Goal: Information Seeking & Learning: Learn about a topic

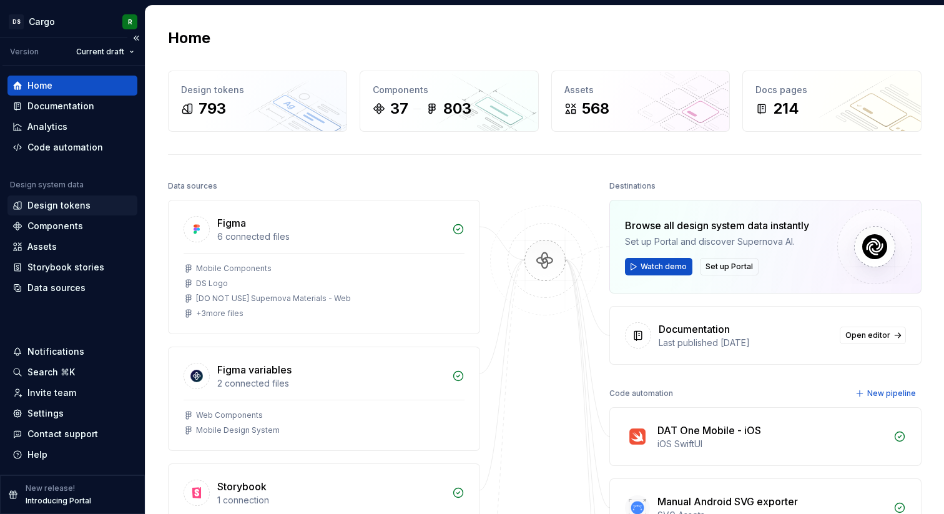
click at [66, 206] on div "Design tokens" at bounding box center [58, 205] width 63 height 12
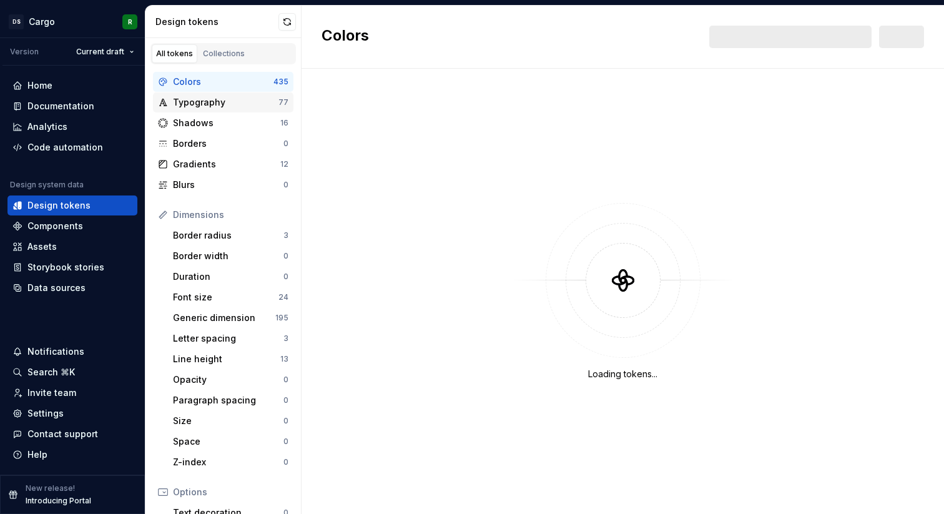
click at [210, 104] on div "Typography" at bounding box center [225, 102] width 105 height 12
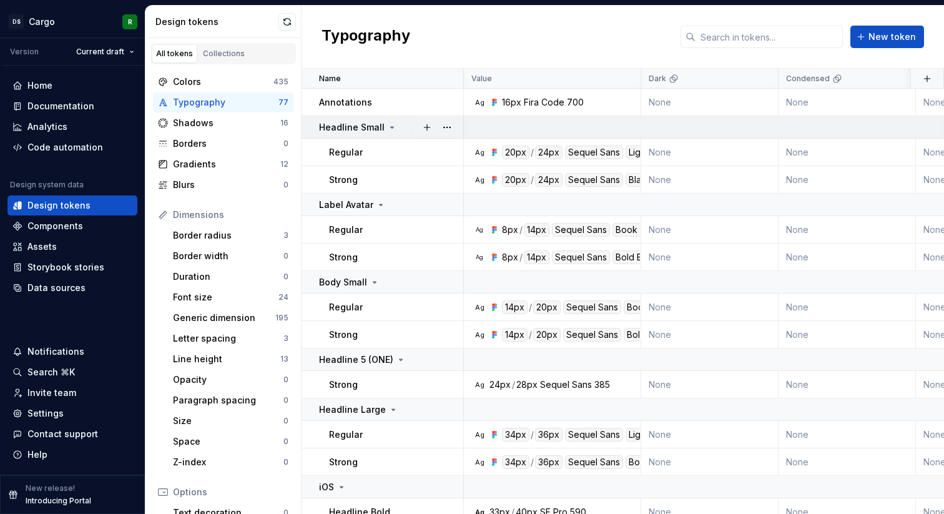
click at [387, 127] on icon at bounding box center [392, 127] width 10 height 10
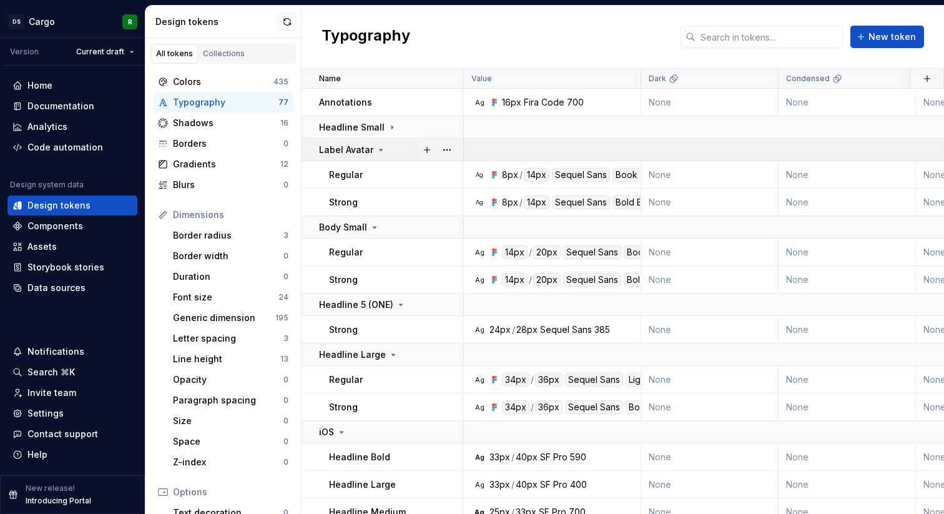
click at [381, 145] on icon at bounding box center [381, 150] width 10 height 10
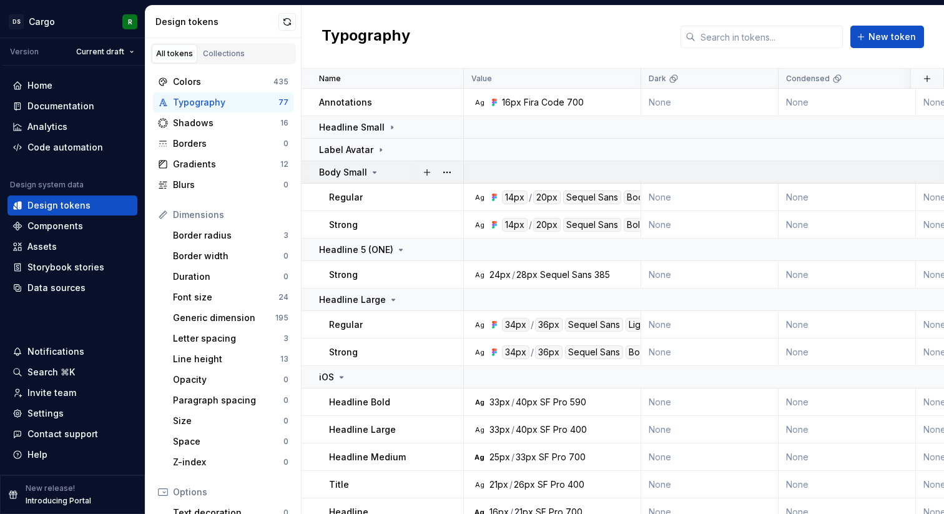
click at [374, 170] on icon at bounding box center [374, 172] width 10 height 10
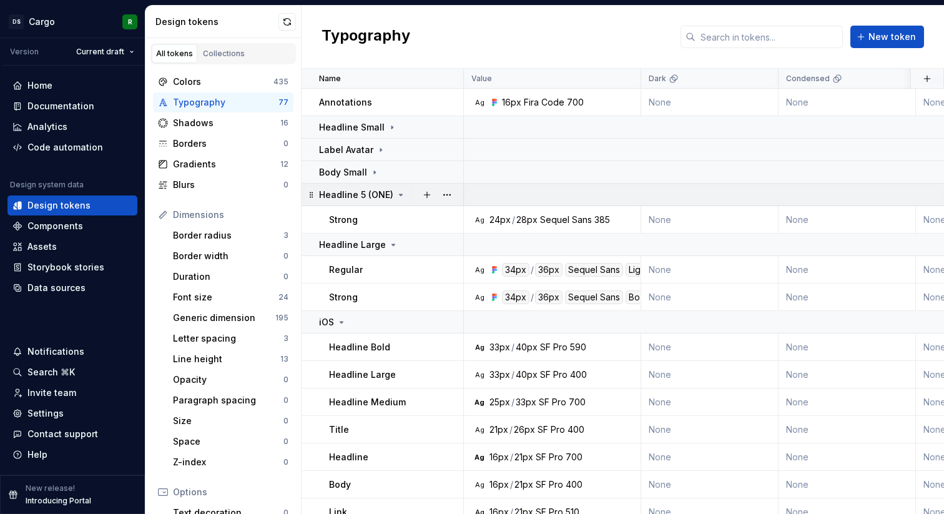
click at [399, 194] on icon at bounding box center [400, 194] width 3 height 1
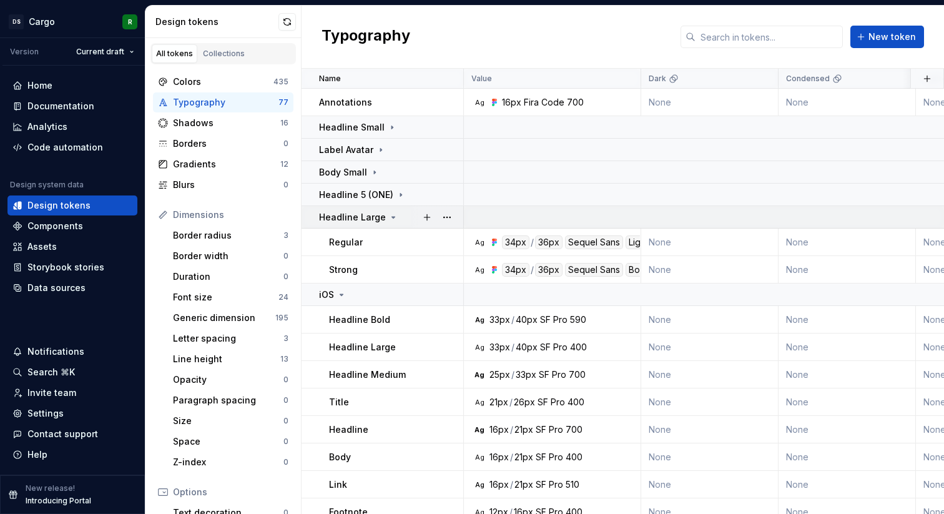
click at [388, 215] on icon at bounding box center [393, 217] width 10 height 10
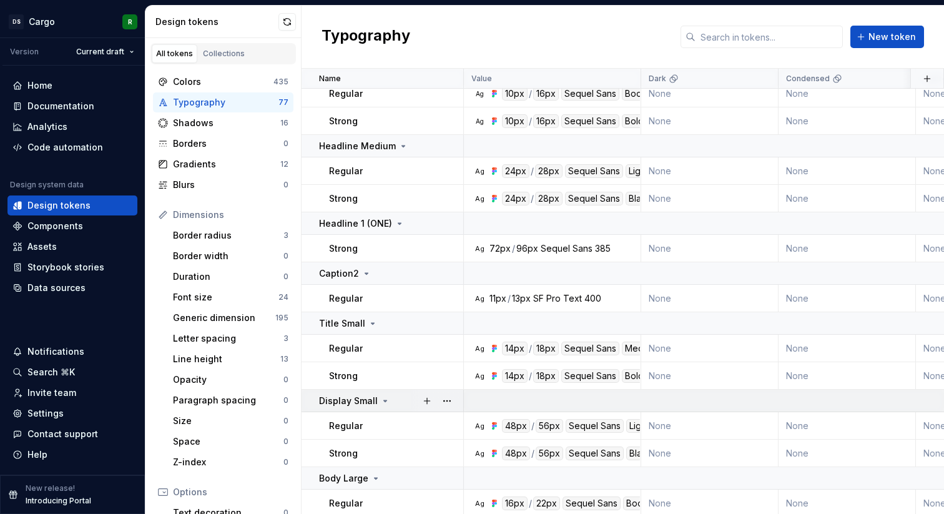
scroll to position [866, 0]
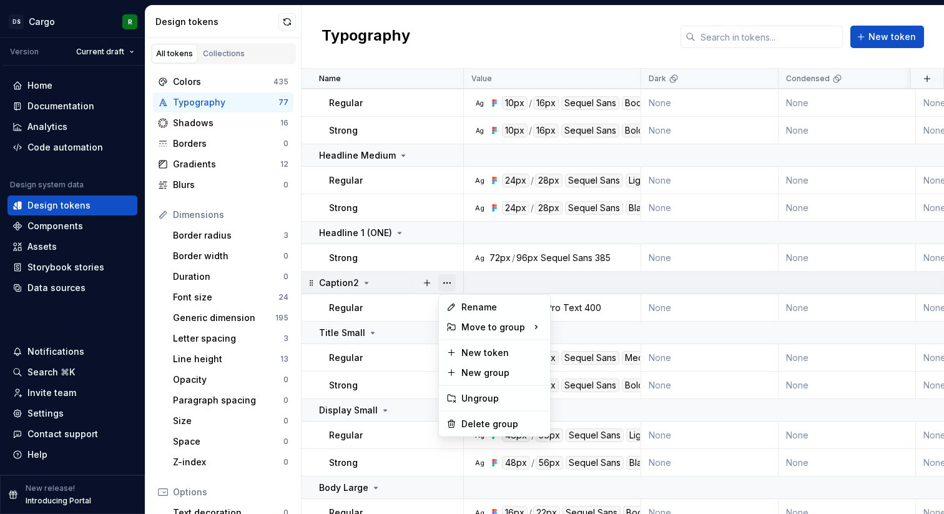
click at [448, 282] on button "button" at bounding box center [446, 282] width 17 height 17
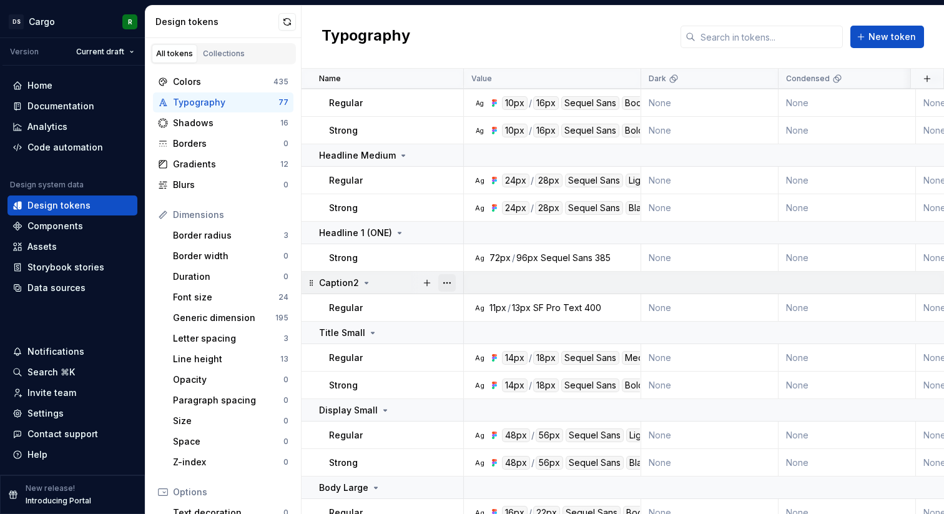
click at [448, 282] on button "button" at bounding box center [446, 282] width 17 height 17
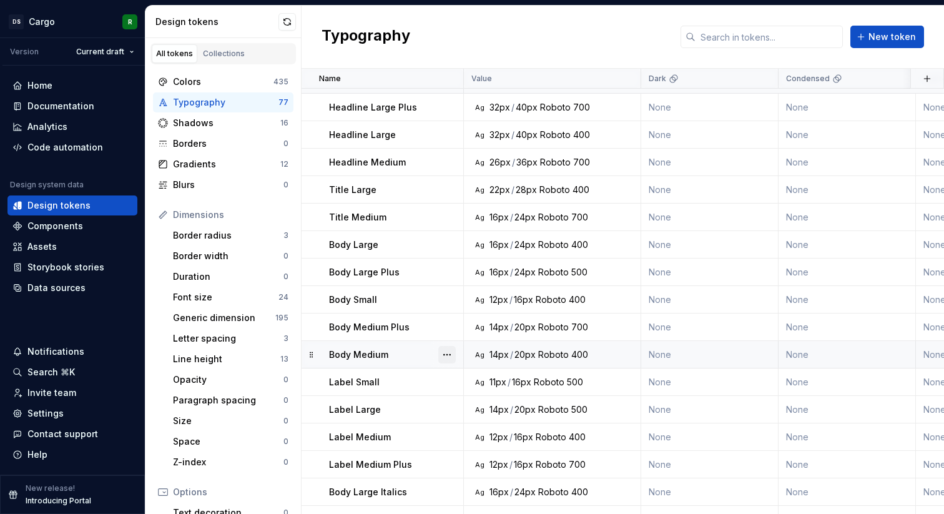
scroll to position [1416, 0]
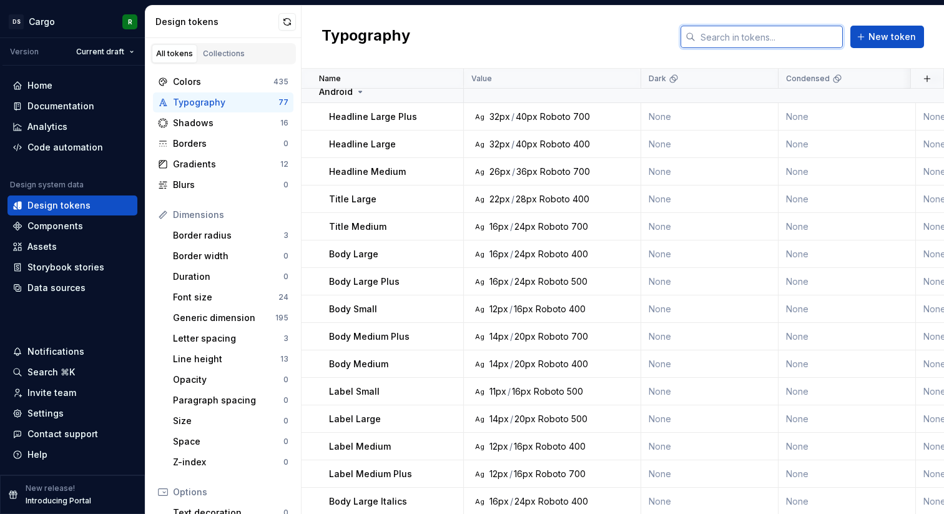
click at [771, 41] on input "text" at bounding box center [768, 37] width 147 height 22
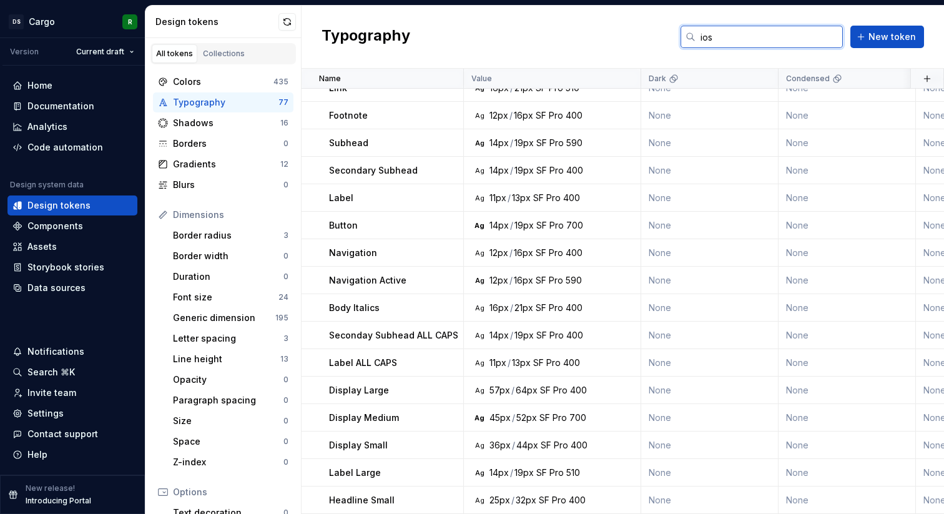
scroll to position [202, 0]
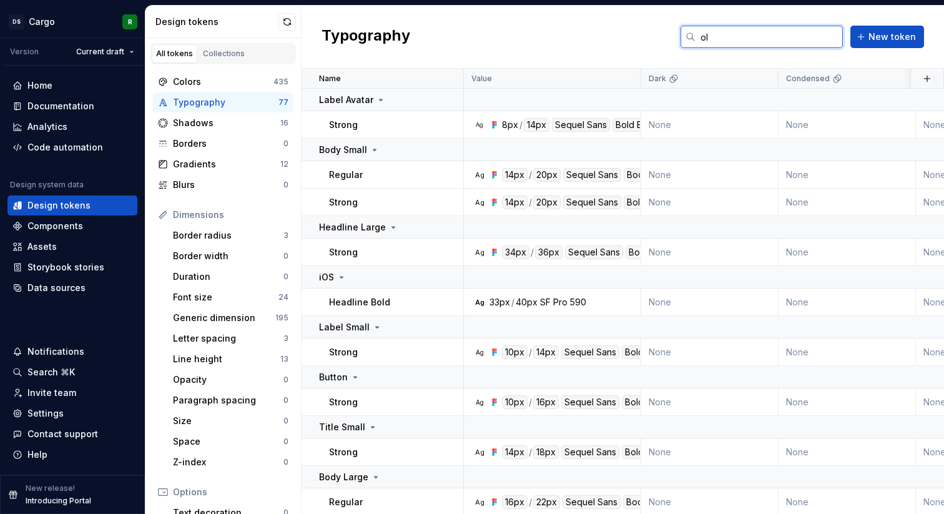
type input "o"
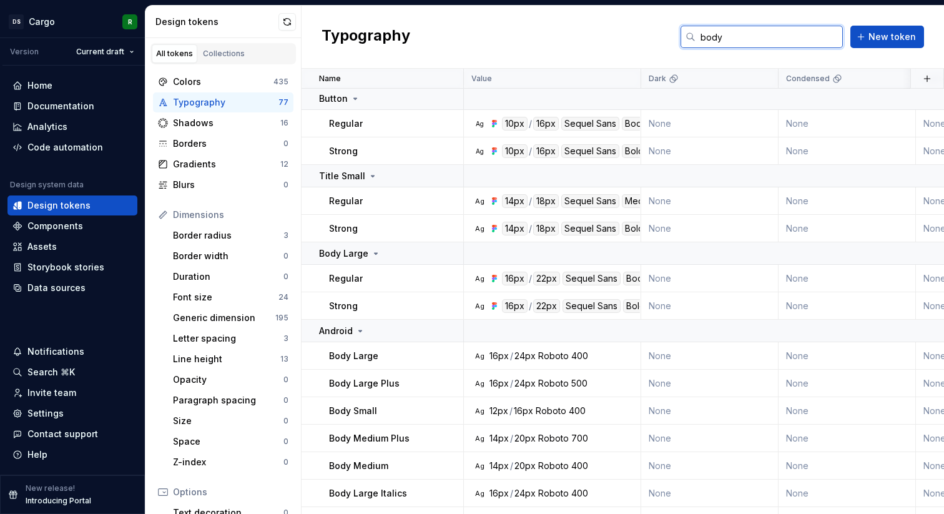
scroll to position [449, 0]
type input "body"
click at [291, 19] on button "button" at bounding box center [286, 21] width 17 height 17
click at [790, 36] on input "body" at bounding box center [768, 37] width 147 height 22
click at [288, 23] on button "button" at bounding box center [286, 21] width 17 height 17
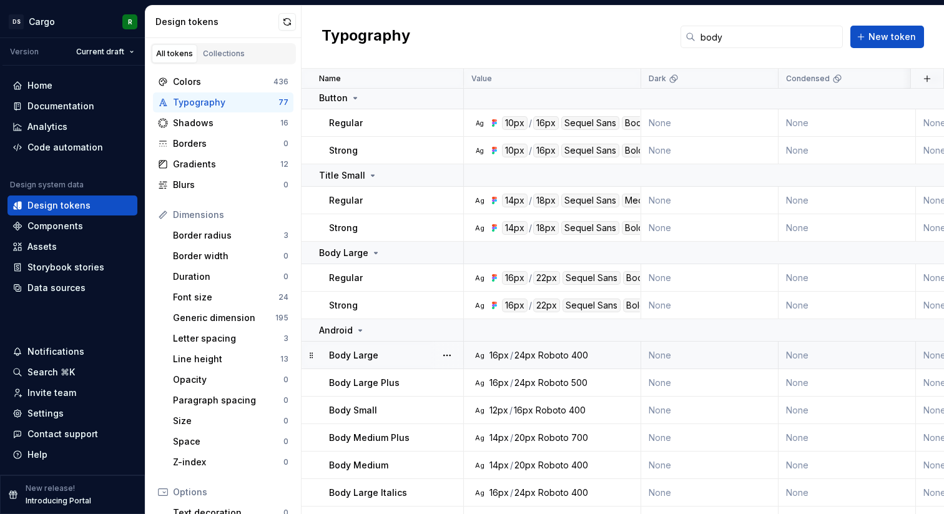
click at [406, 353] on div "Body Large" at bounding box center [396, 355] width 134 height 12
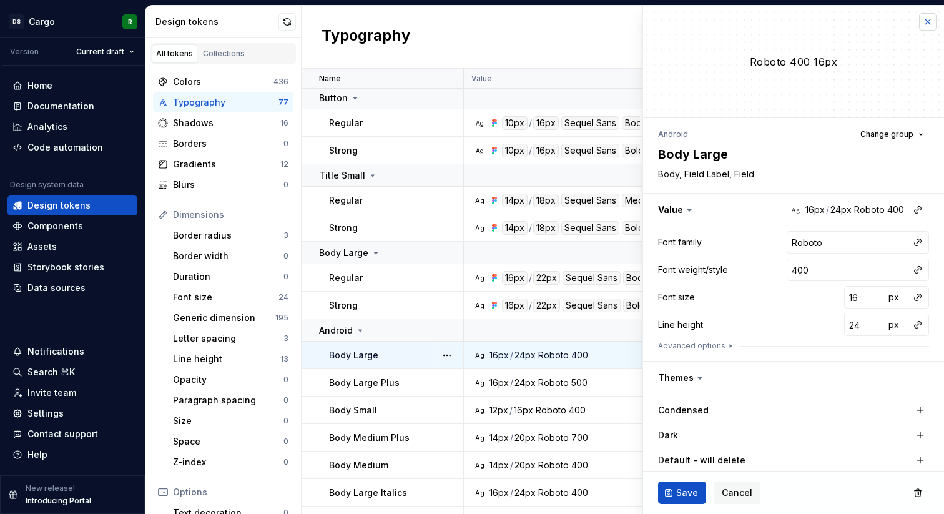
click at [925, 14] on button "button" at bounding box center [927, 21] width 17 height 17
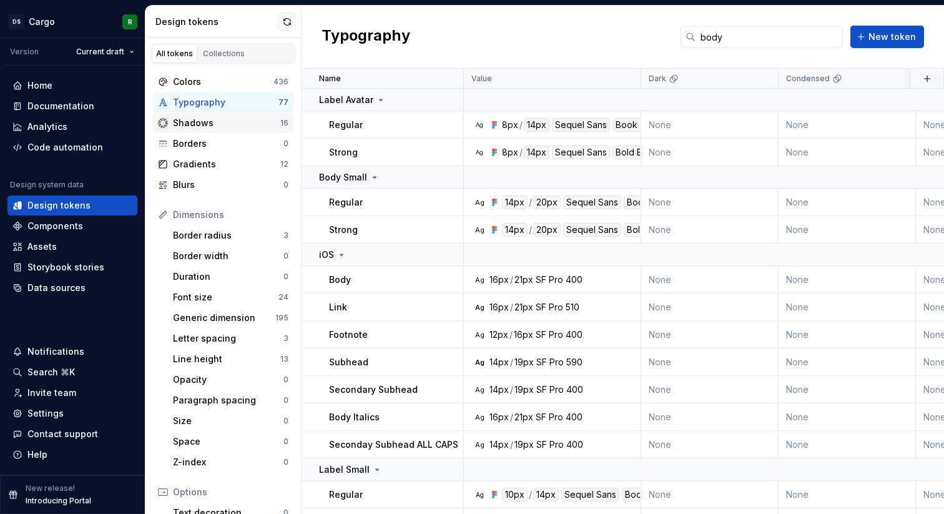
click at [225, 127] on div "Shadows" at bounding box center [226, 123] width 107 height 12
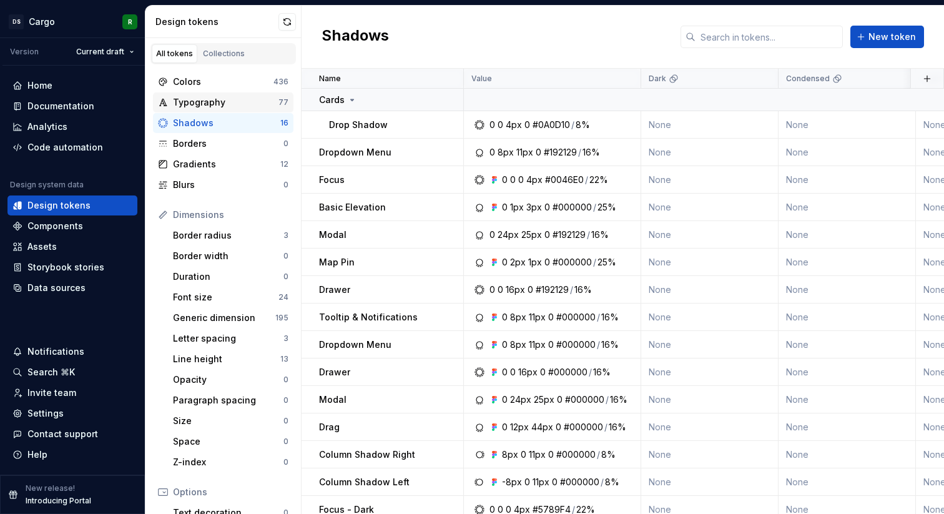
click at [220, 101] on div "Typography" at bounding box center [225, 102] width 105 height 12
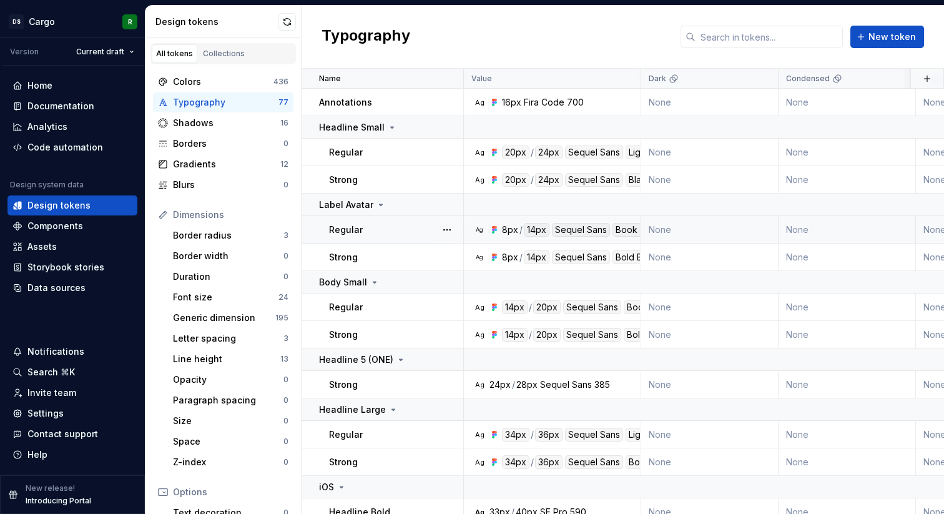
click at [350, 228] on p "Regular" at bounding box center [346, 229] width 34 height 12
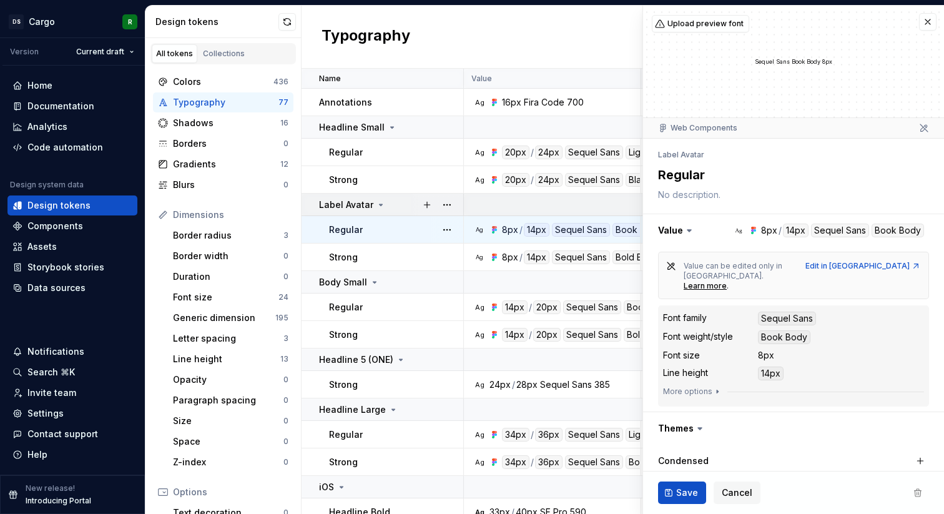
click at [376, 204] on icon at bounding box center [381, 205] width 10 height 10
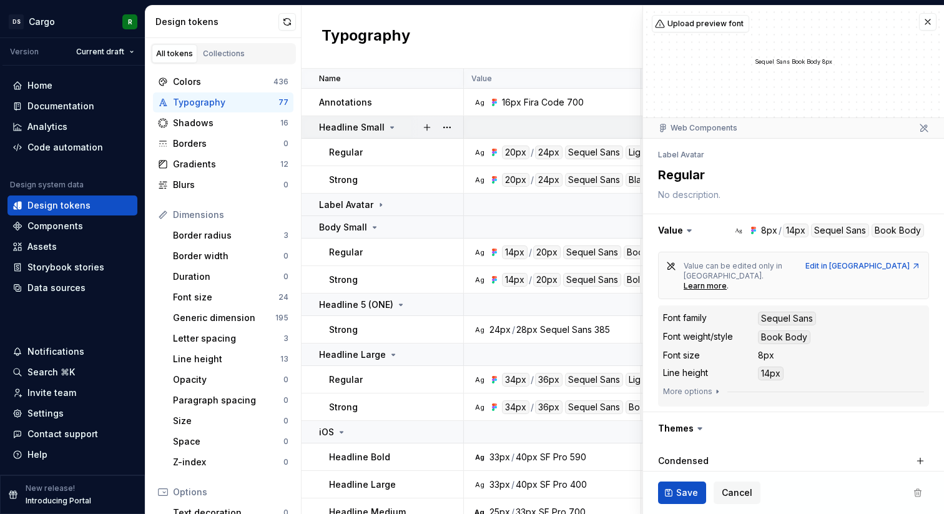
click at [388, 124] on icon at bounding box center [392, 127] width 10 height 10
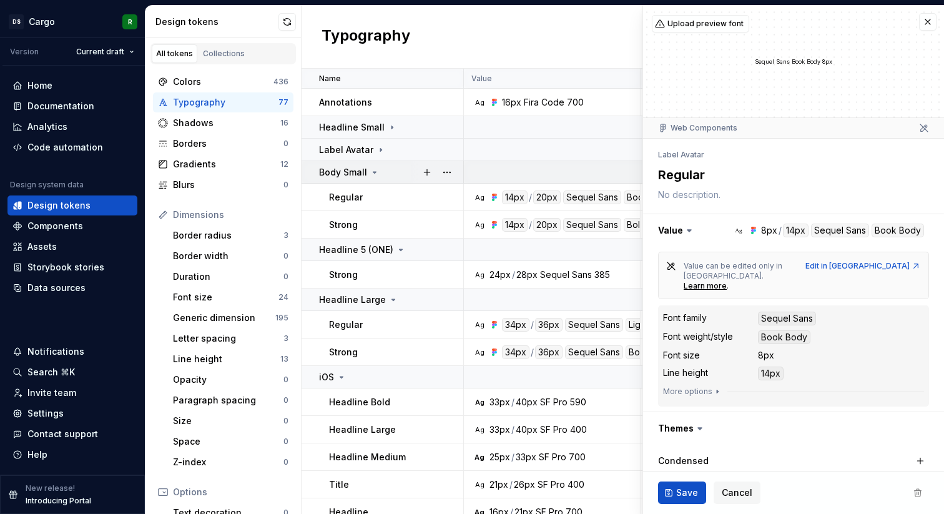
click at [367, 172] on div "Body Small" at bounding box center [349, 172] width 61 height 12
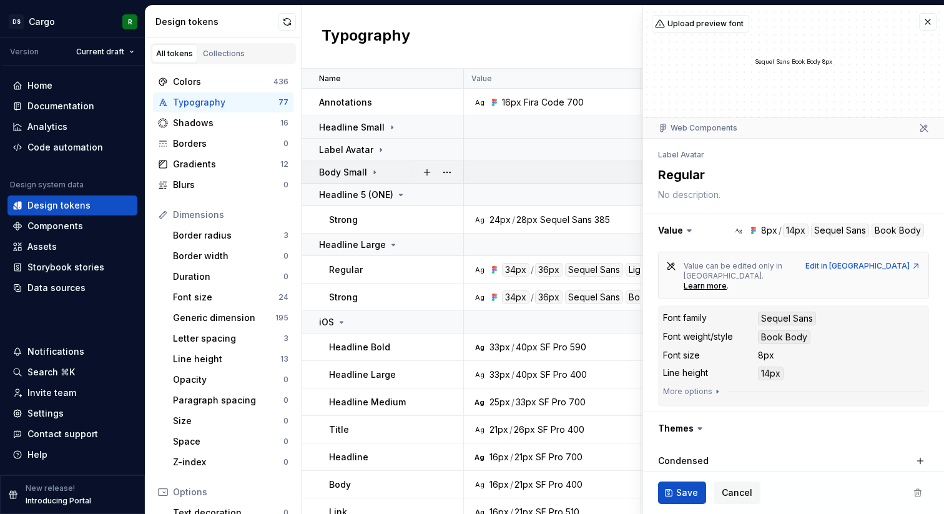
click at [339, 175] on p "Body Small" at bounding box center [343, 172] width 48 height 12
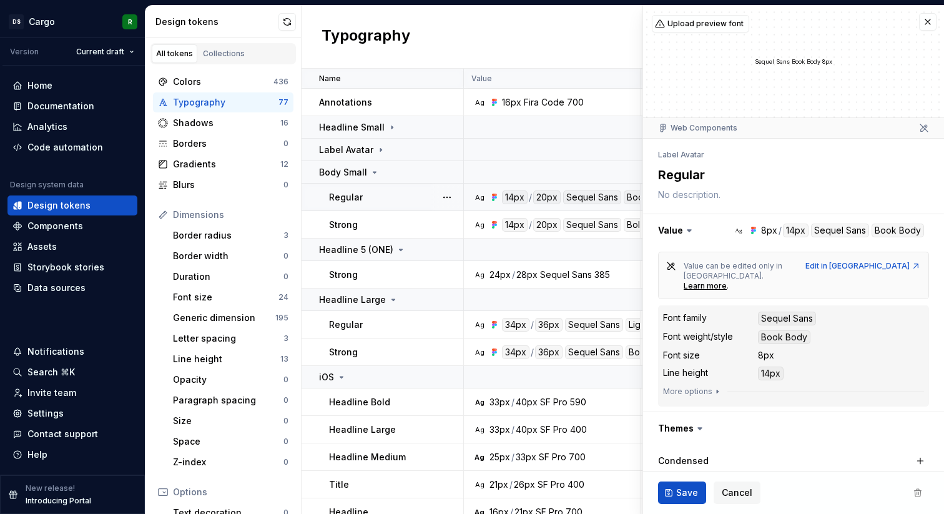
click at [393, 203] on td "Regular" at bounding box center [382, 196] width 162 height 27
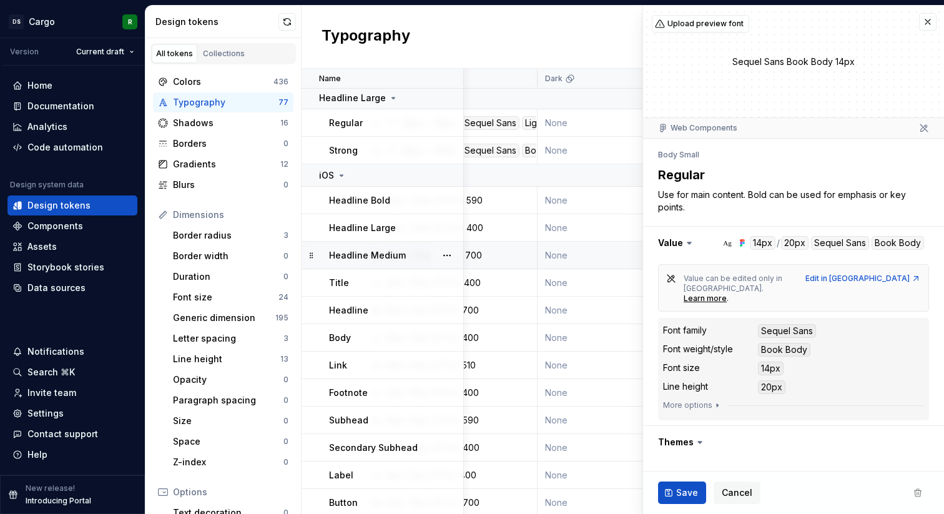
scroll to position [210, 104]
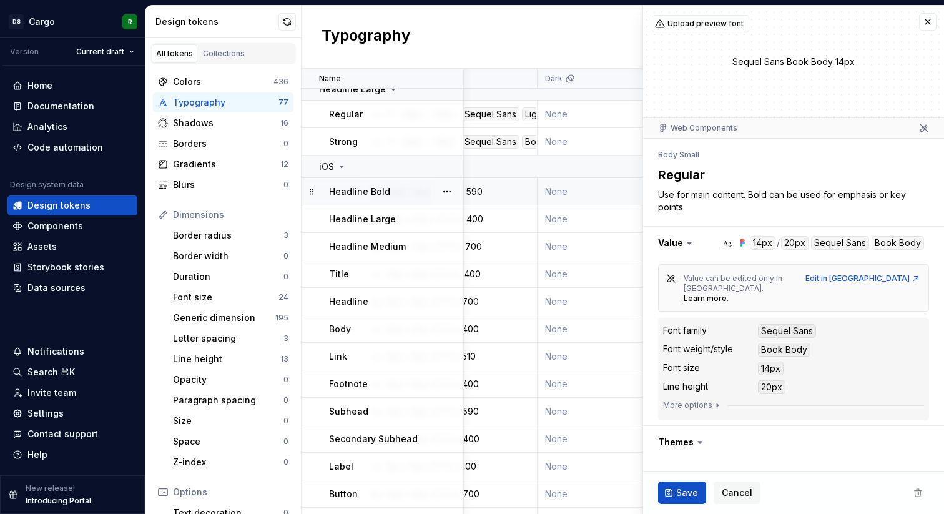
click at [359, 189] on p "Headline Bold" at bounding box center [359, 191] width 61 height 12
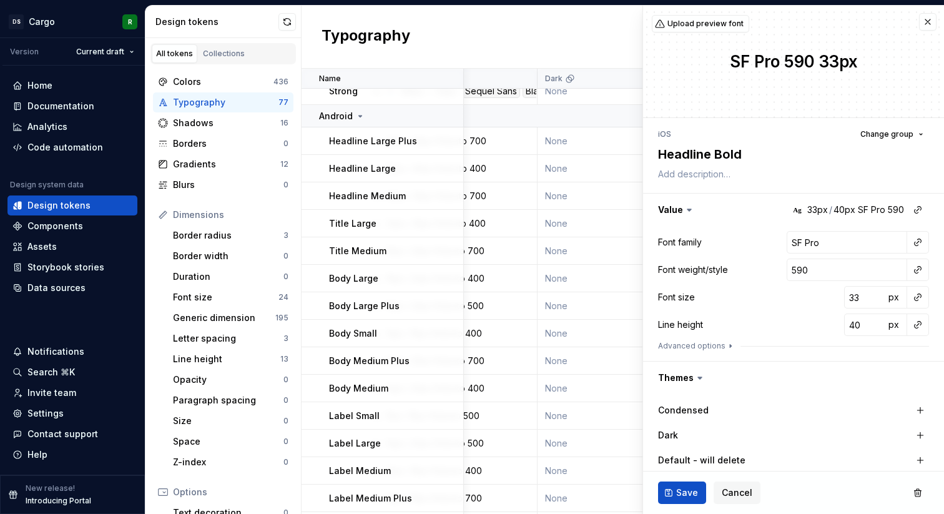
scroll to position [1530, 104]
click at [422, 334] on div "Body Small" at bounding box center [396, 332] width 134 height 12
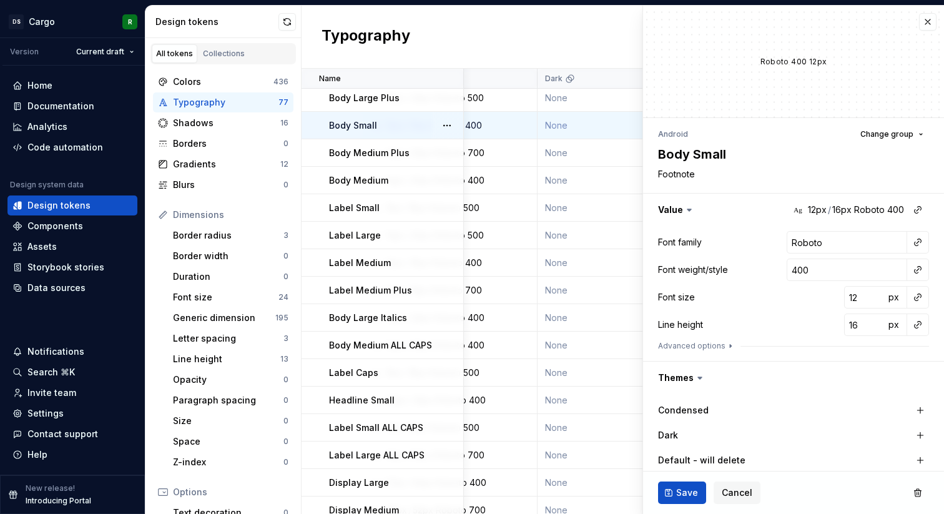
scroll to position [2007, 104]
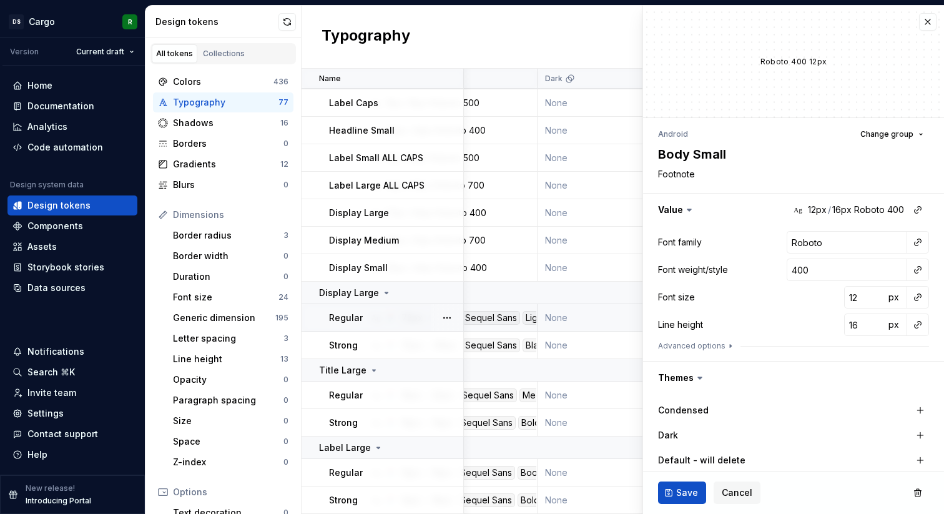
click at [377, 326] on td "Regular" at bounding box center [382, 317] width 162 height 27
type textarea "*"
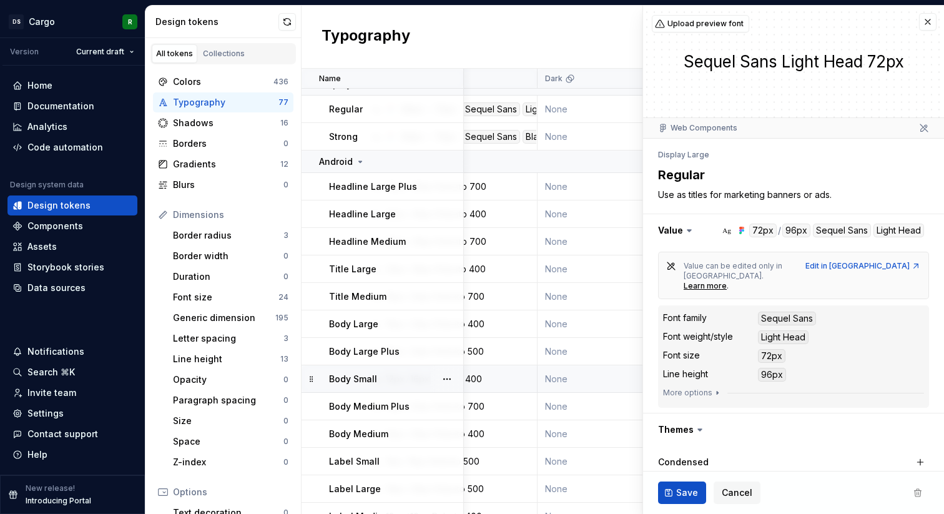
scroll to position [1483, 104]
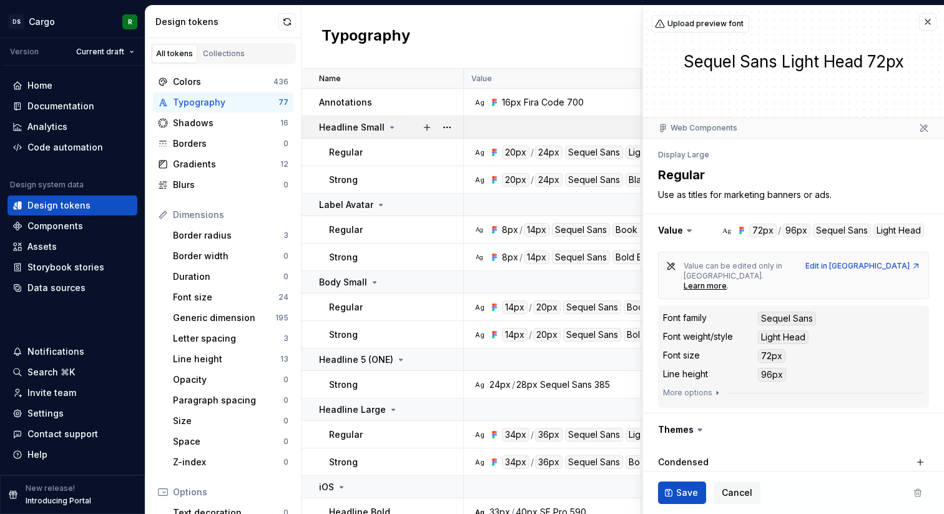
click at [387, 126] on icon at bounding box center [392, 127] width 10 height 10
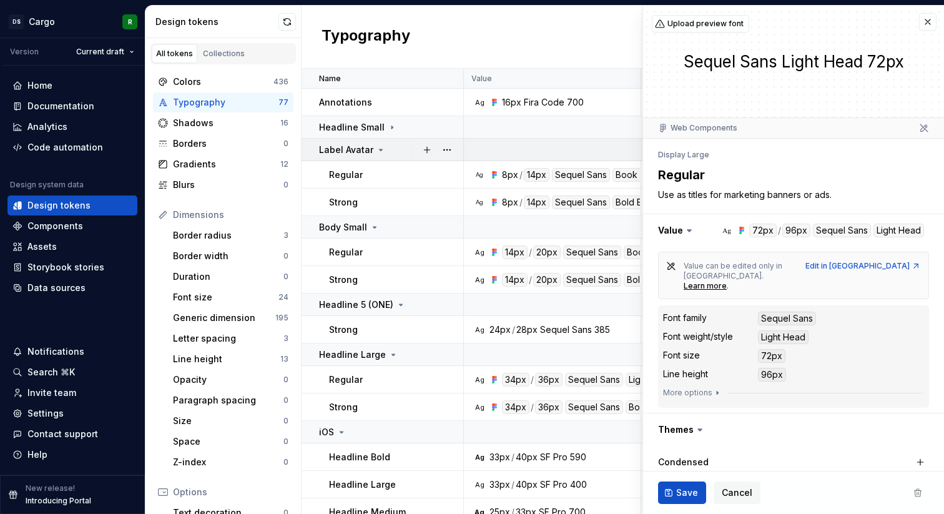
click at [381, 147] on icon at bounding box center [381, 150] width 10 height 10
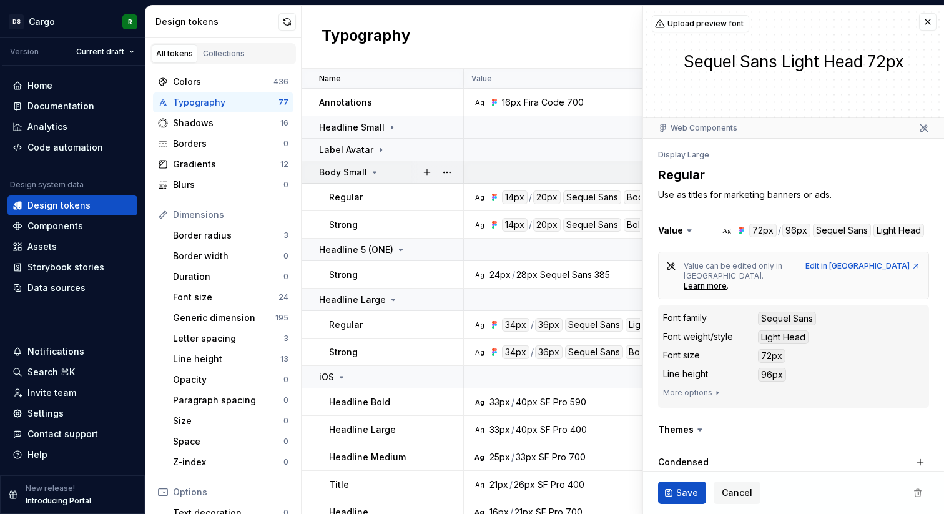
click at [379, 175] on div "Body Small" at bounding box center [391, 172] width 144 height 12
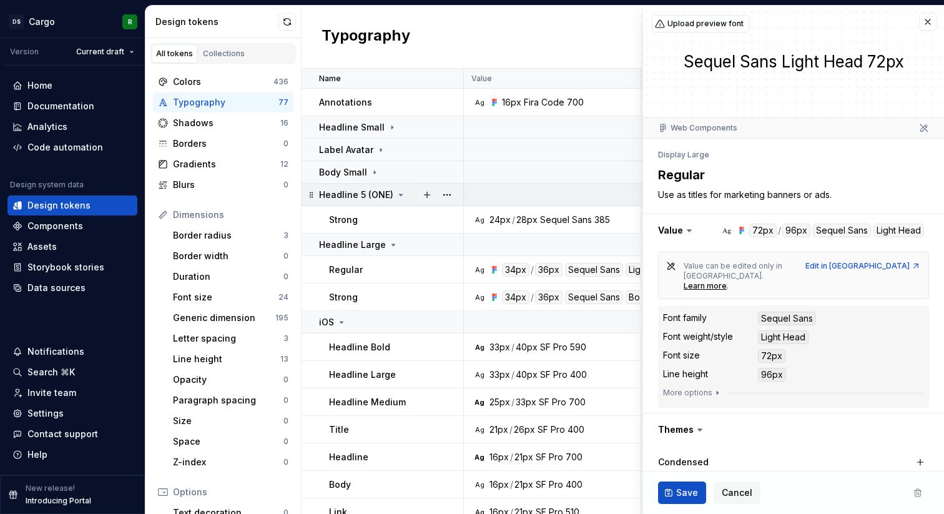
click at [380, 192] on p "Headline 5 (ONE)" at bounding box center [356, 194] width 74 height 12
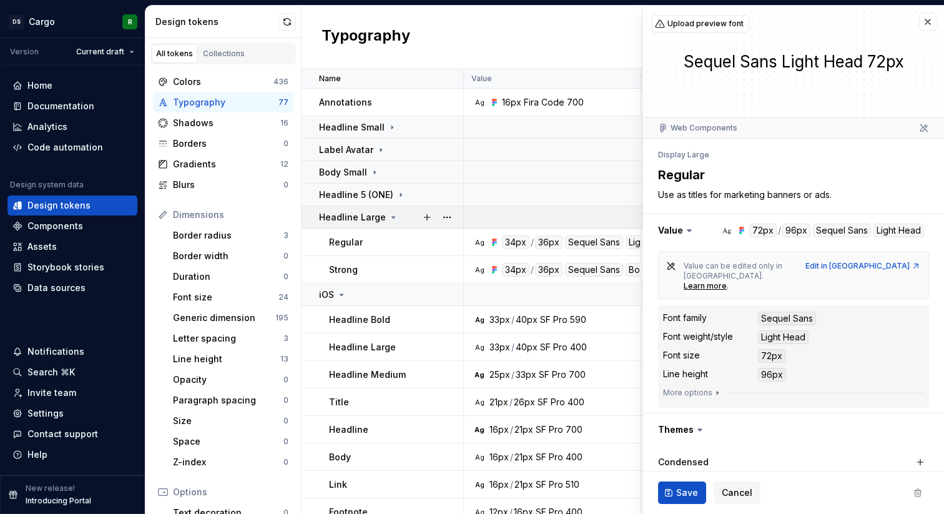
click at [380, 220] on p "Headline Large" at bounding box center [352, 217] width 67 height 12
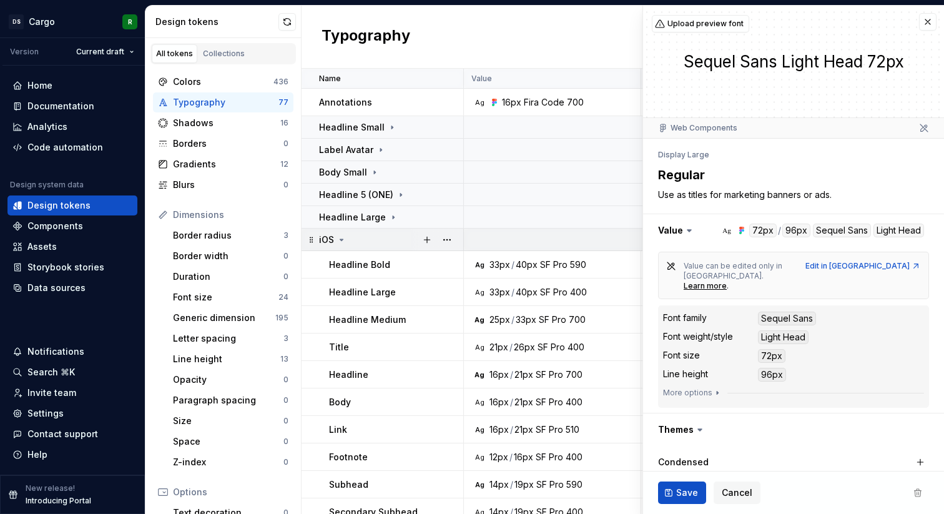
click at [380, 246] on td "iOS" at bounding box center [382, 239] width 162 height 22
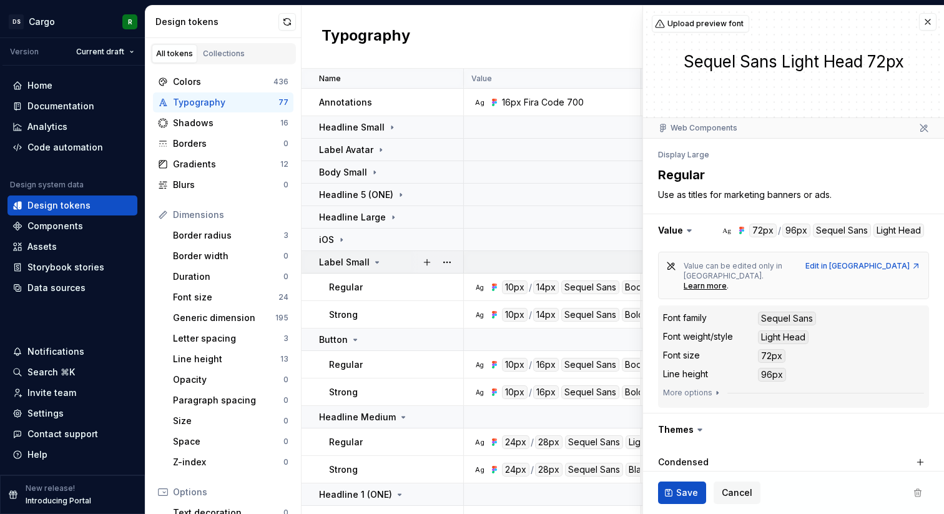
click at [379, 260] on div "Label Small" at bounding box center [391, 262] width 144 height 12
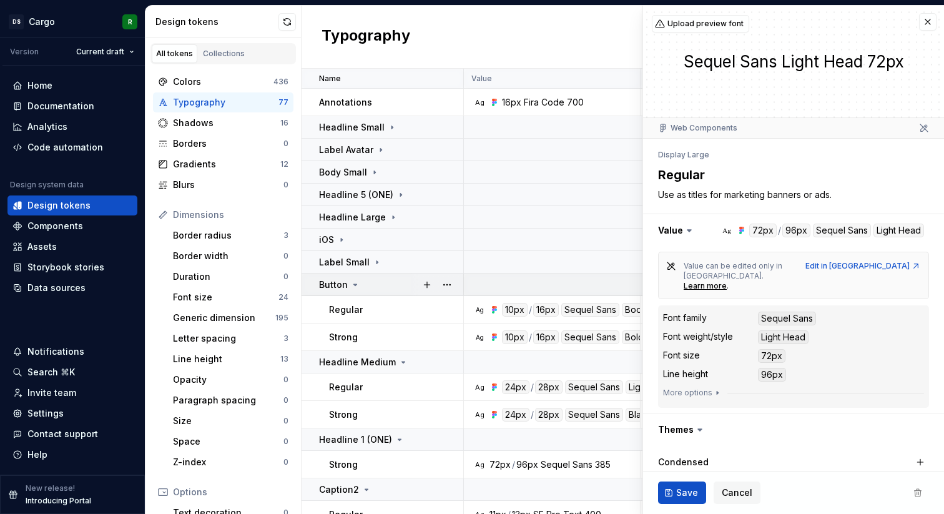
click at [378, 291] on td "Button" at bounding box center [382, 284] width 162 height 22
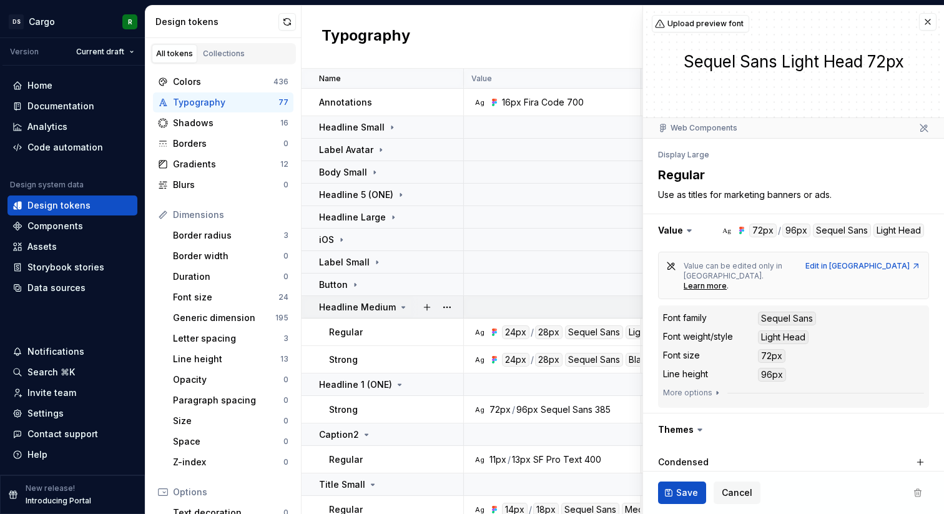
click at [374, 305] on p "Headline Medium" at bounding box center [357, 307] width 77 height 12
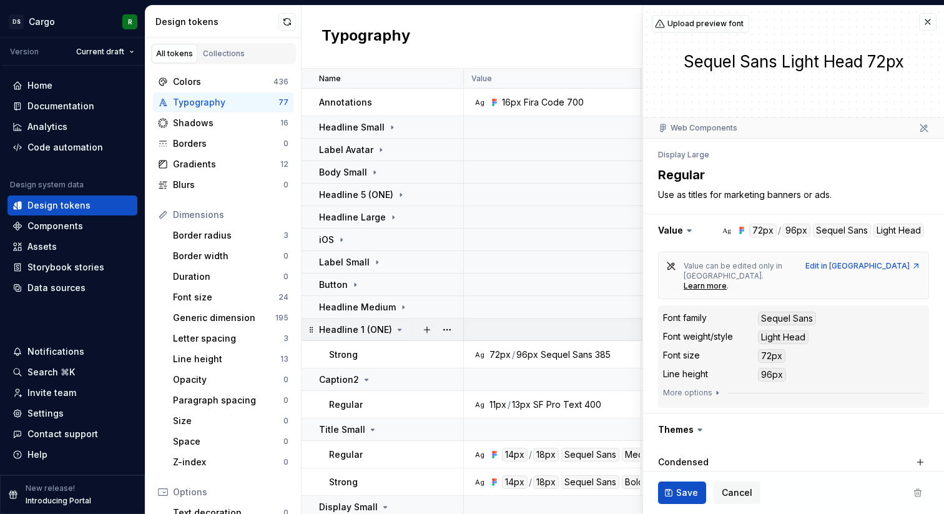
click at [378, 331] on p "Headline 1 (ONE)" at bounding box center [355, 329] width 73 height 12
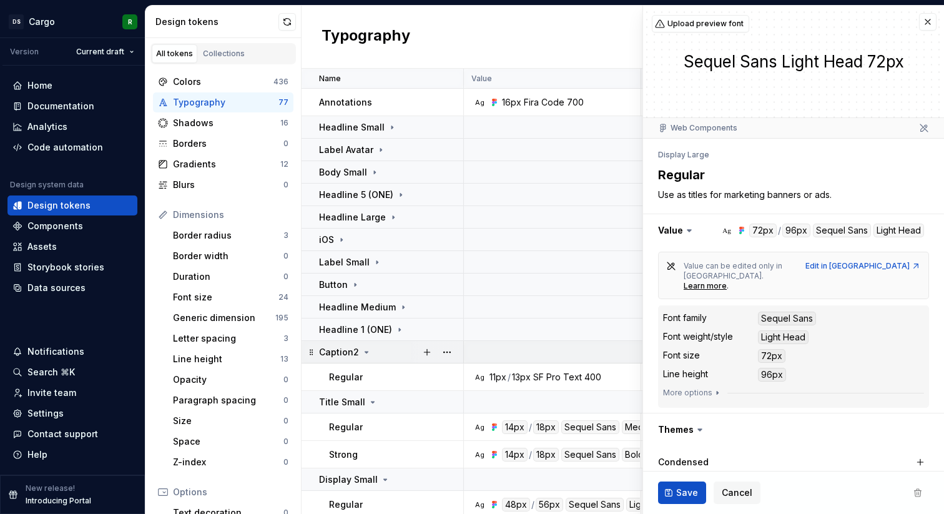
click at [378, 350] on div "Caption2" at bounding box center [391, 352] width 144 height 12
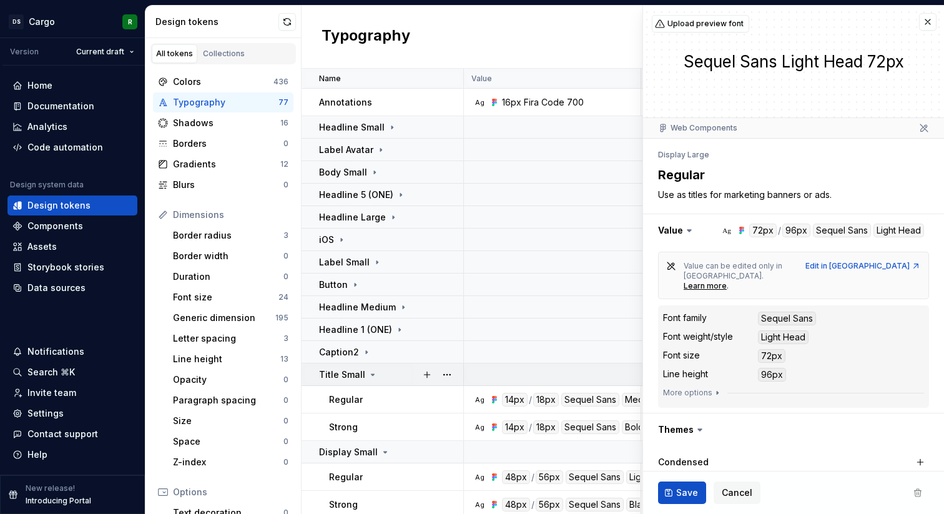
click at [378, 376] on div "Title Small" at bounding box center [391, 374] width 144 height 12
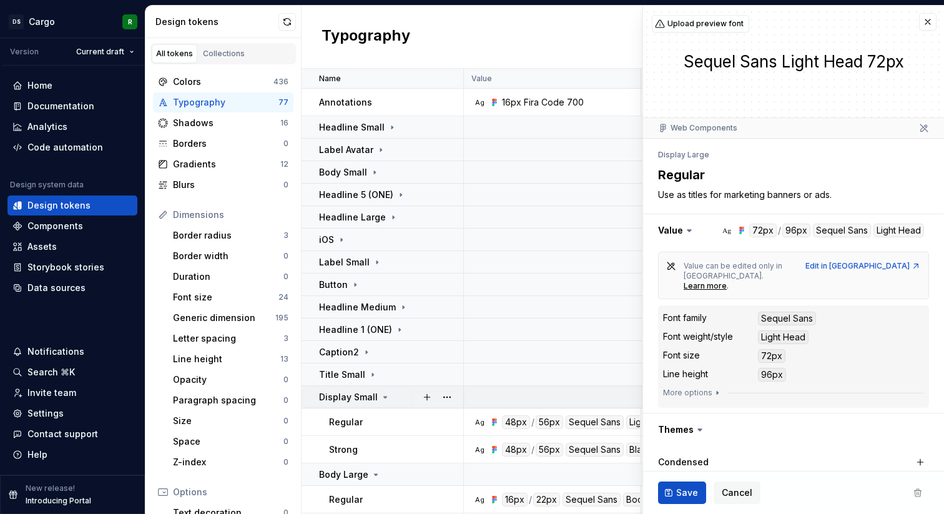
click at [380, 394] on icon at bounding box center [385, 397] width 10 height 10
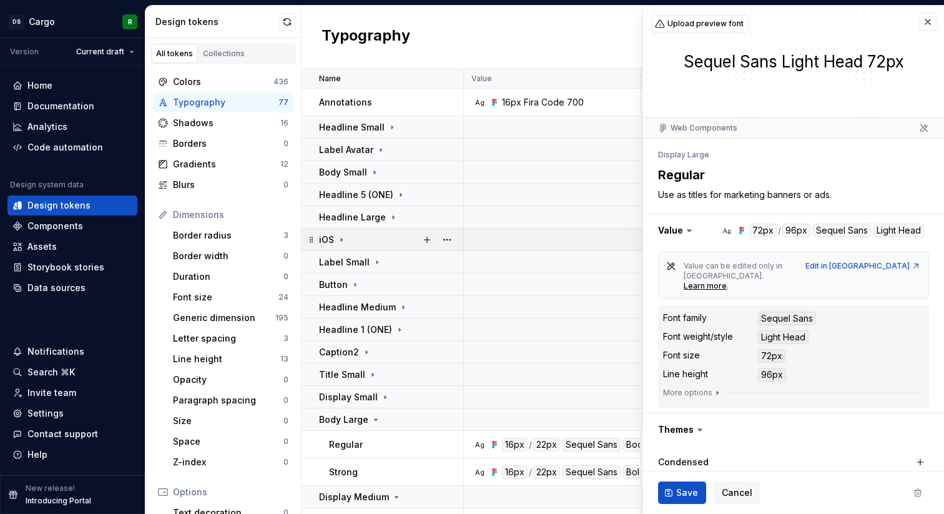
click at [353, 238] on div "iOS" at bounding box center [391, 239] width 144 height 12
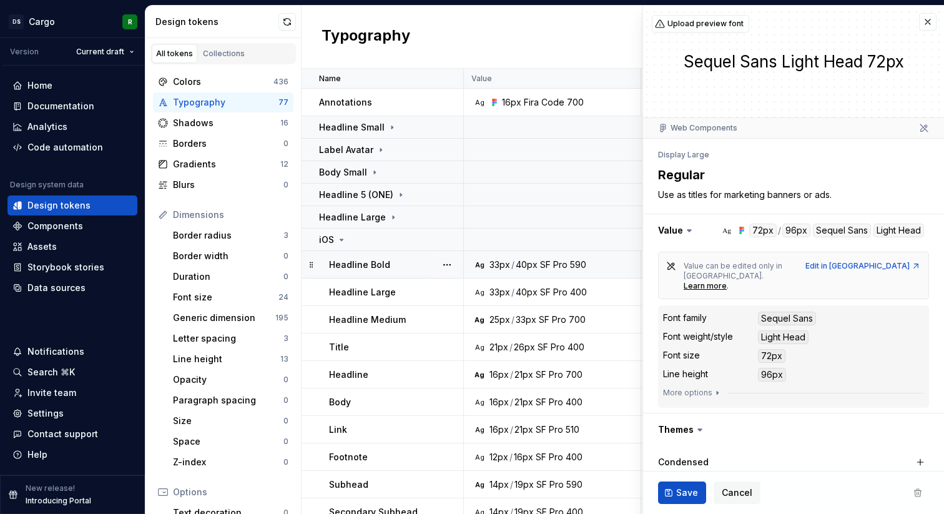
click at [383, 266] on p "Headline Bold" at bounding box center [359, 264] width 61 height 12
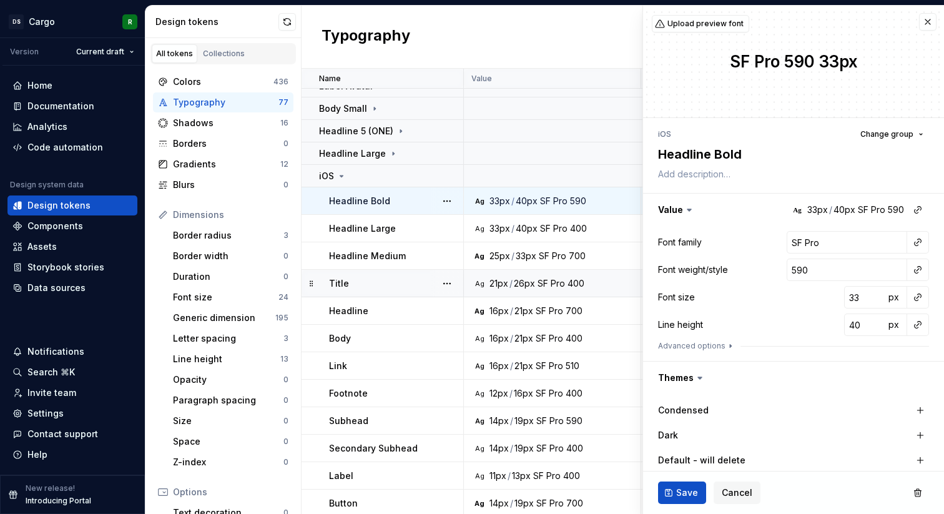
scroll to position [72, 0]
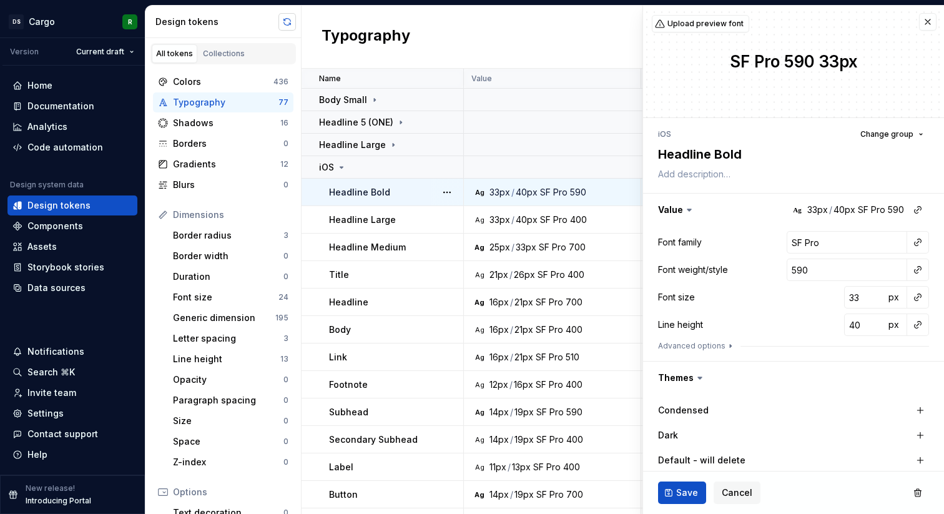
click at [280, 27] on button "button" at bounding box center [286, 21] width 17 height 17
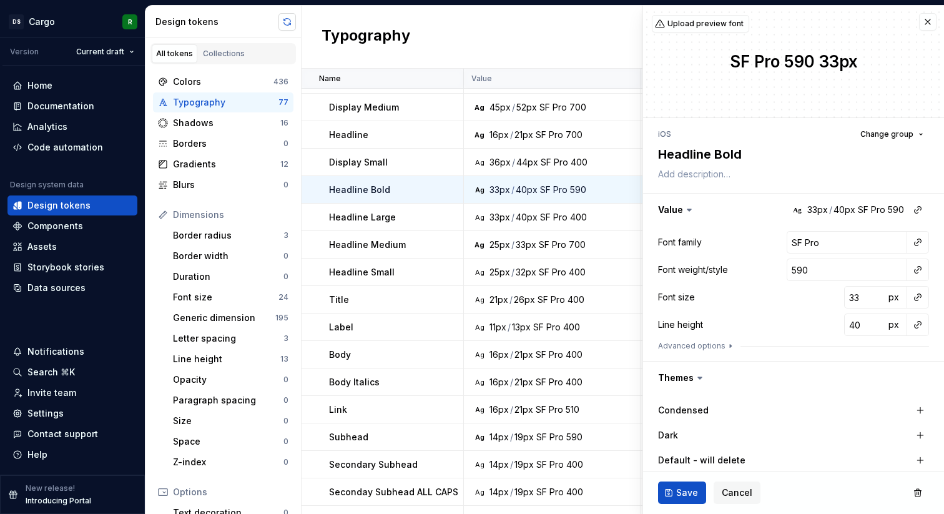
scroll to position [0, 0]
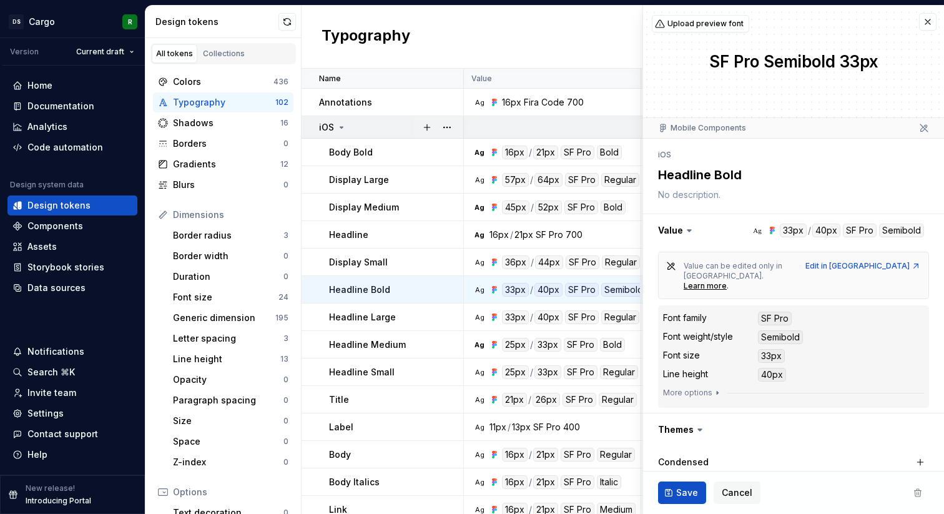
click at [343, 128] on icon at bounding box center [341, 127] width 10 height 10
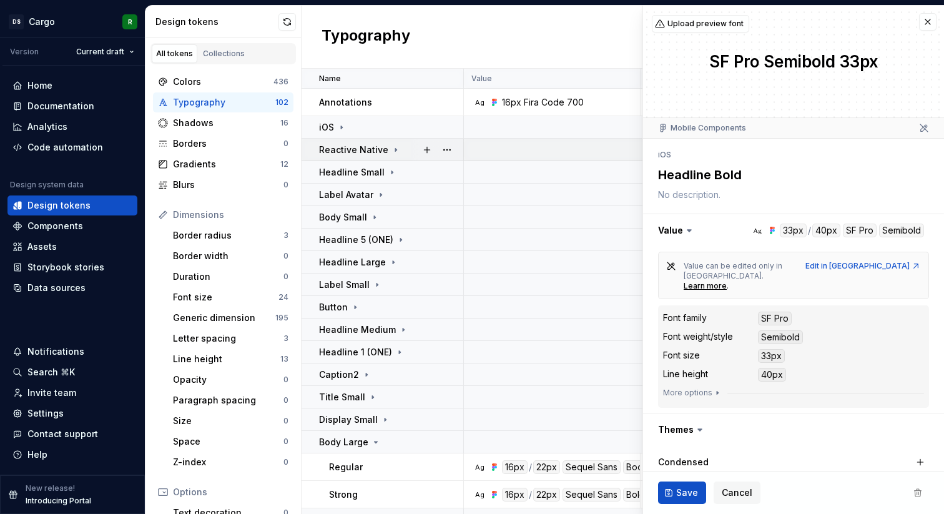
click at [386, 152] on div "Reactive Native" at bounding box center [360, 150] width 82 height 12
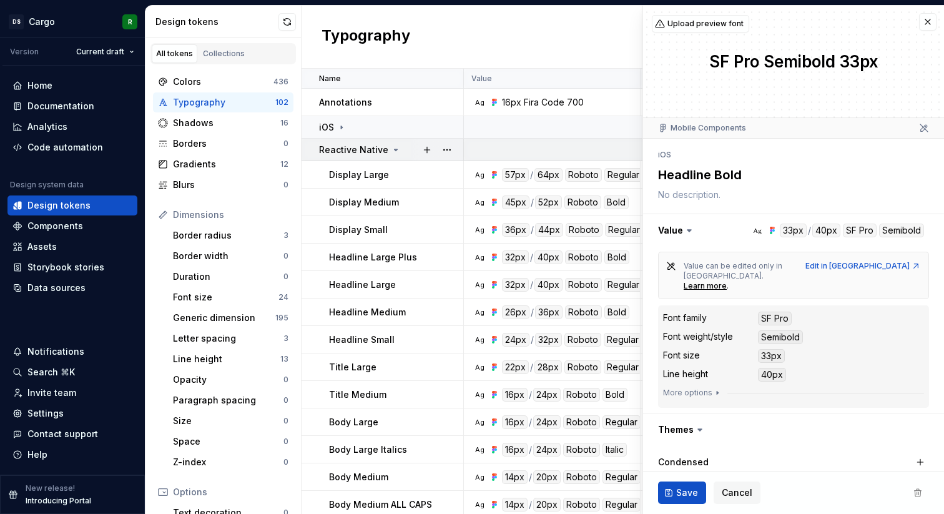
click at [386, 152] on div "Reactive Native" at bounding box center [360, 150] width 82 height 12
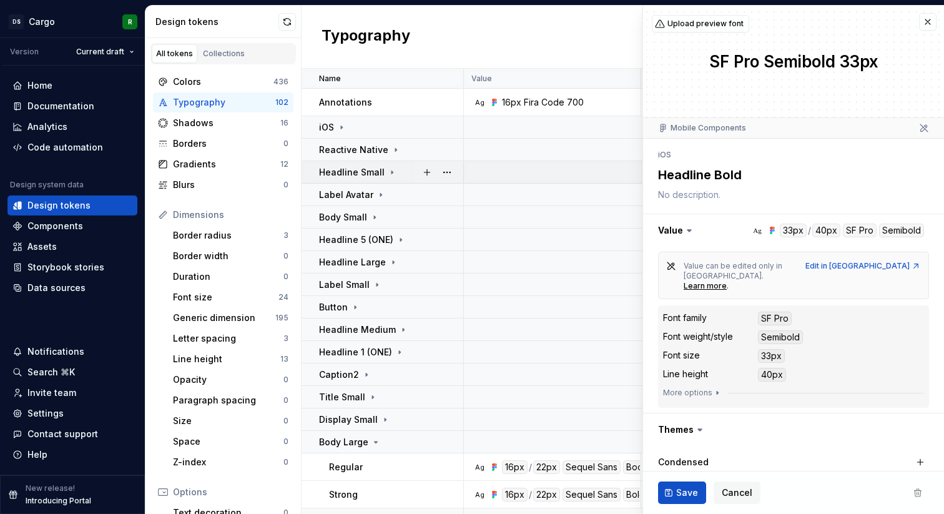
click at [387, 177] on div "Headline Small" at bounding box center [358, 172] width 78 height 12
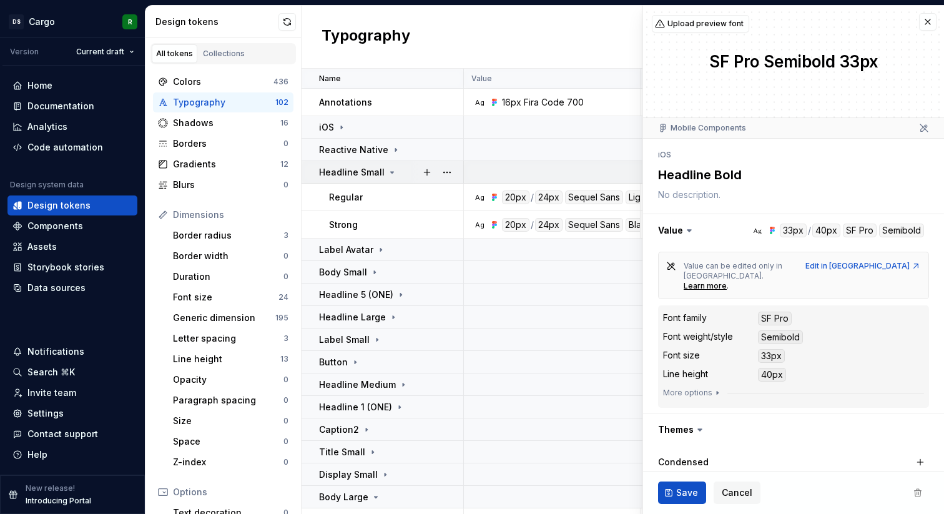
click at [387, 177] on div "Headline Small" at bounding box center [358, 172] width 78 height 12
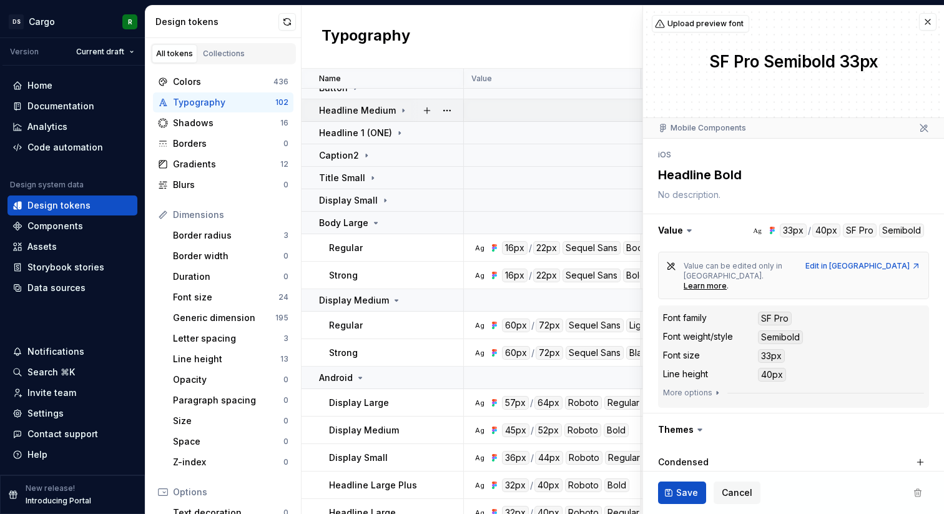
scroll to position [268, 0]
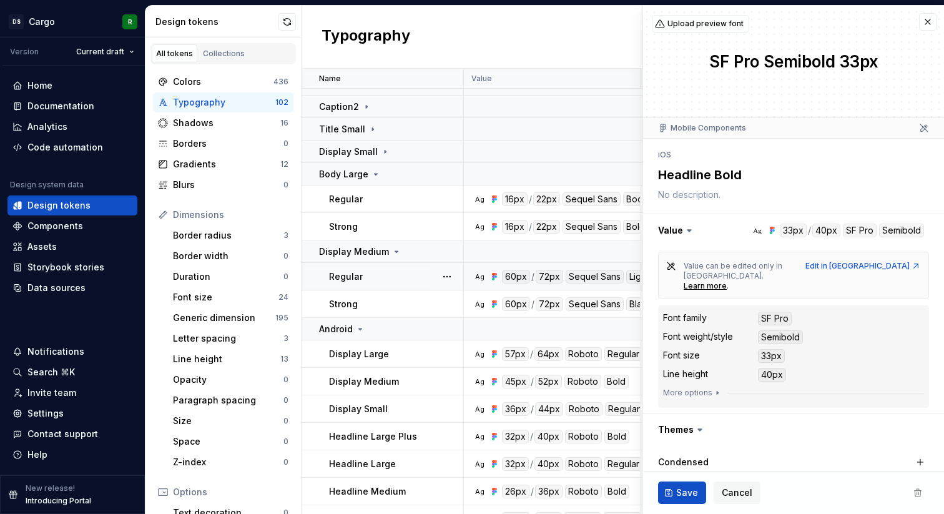
click at [369, 276] on div "Regular" at bounding box center [396, 276] width 134 height 12
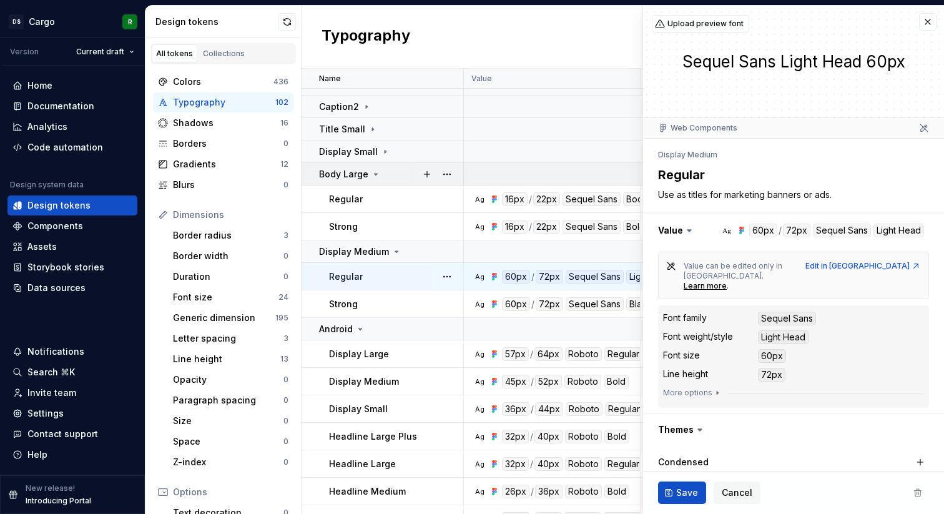
click at [366, 167] on td "Body Large" at bounding box center [382, 174] width 162 height 22
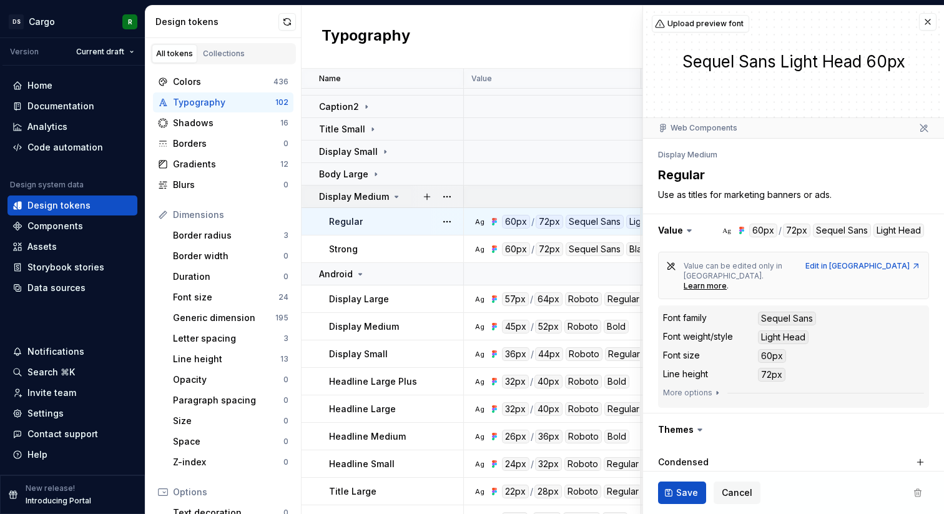
click at [393, 193] on icon at bounding box center [396, 197] width 10 height 10
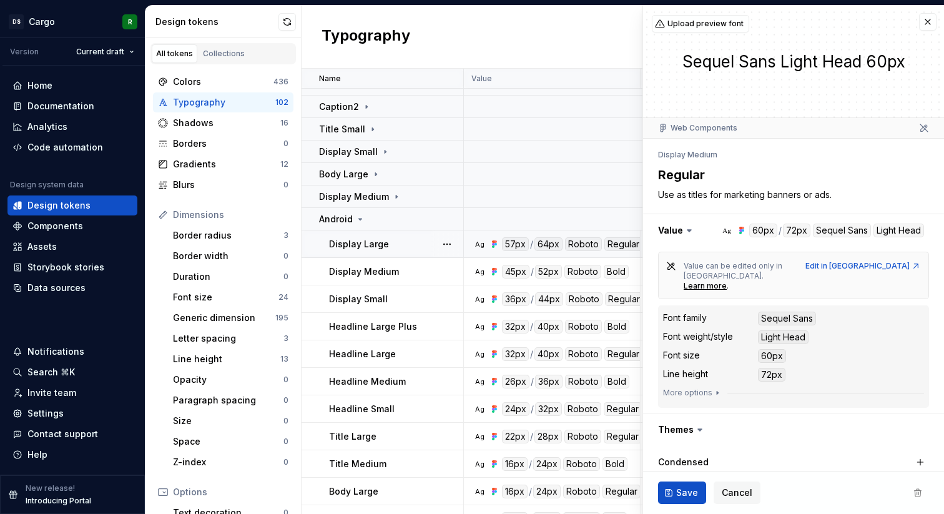
click at [392, 255] on td "Display Large" at bounding box center [382, 243] width 162 height 27
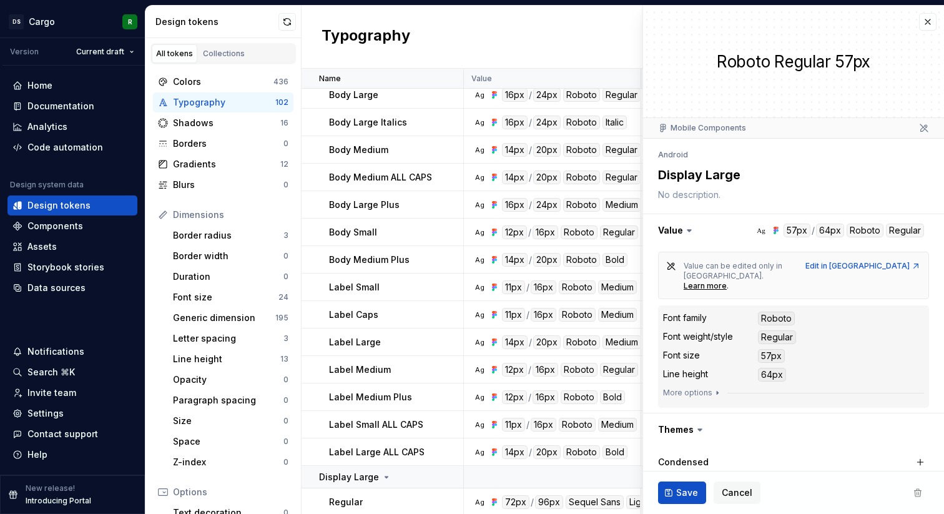
scroll to position [666, 0]
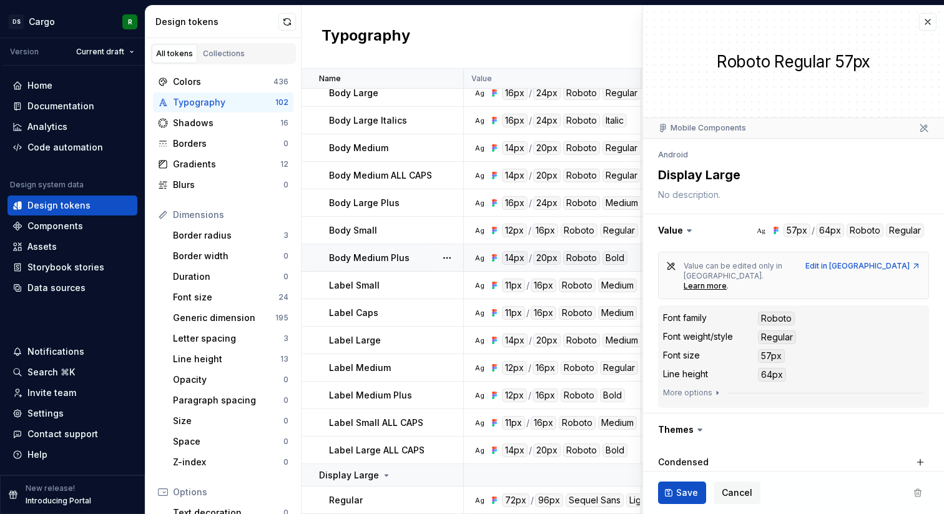
click at [374, 263] on td "Body Medium Plus" at bounding box center [382, 257] width 162 height 27
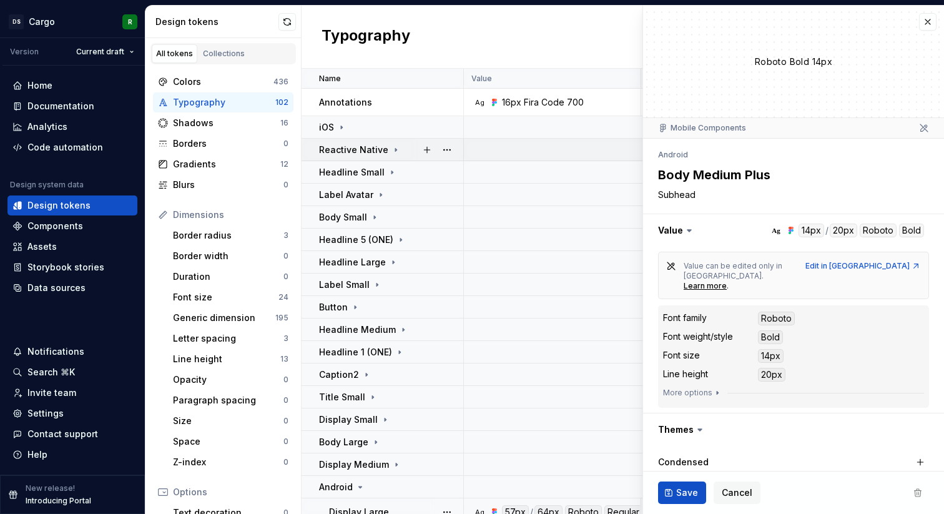
click at [354, 144] on p "Reactive Native" at bounding box center [353, 150] width 69 height 12
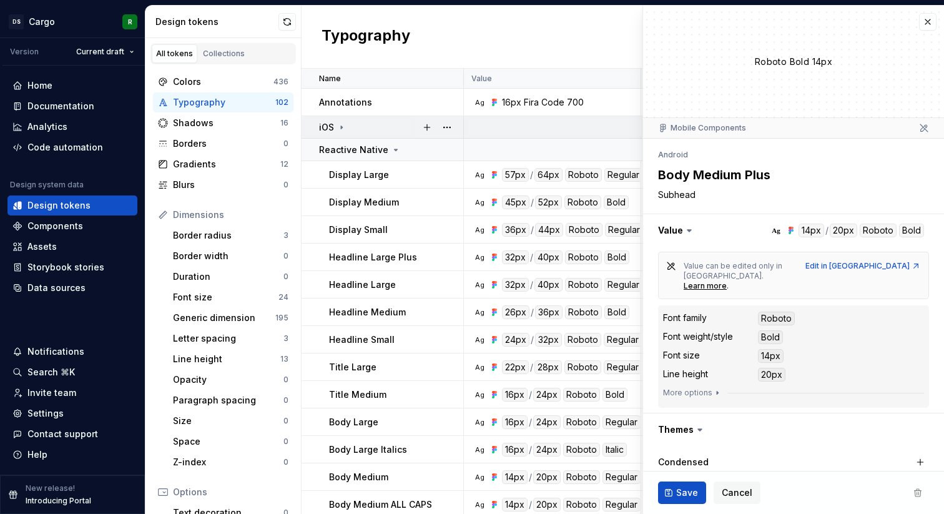
click at [350, 127] on div "iOS" at bounding box center [391, 127] width 144 height 12
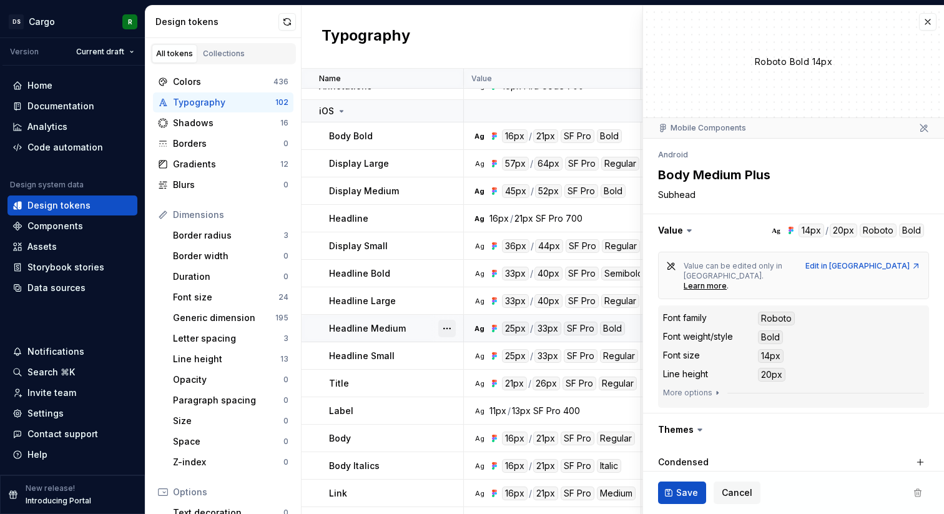
scroll to position [18, 0]
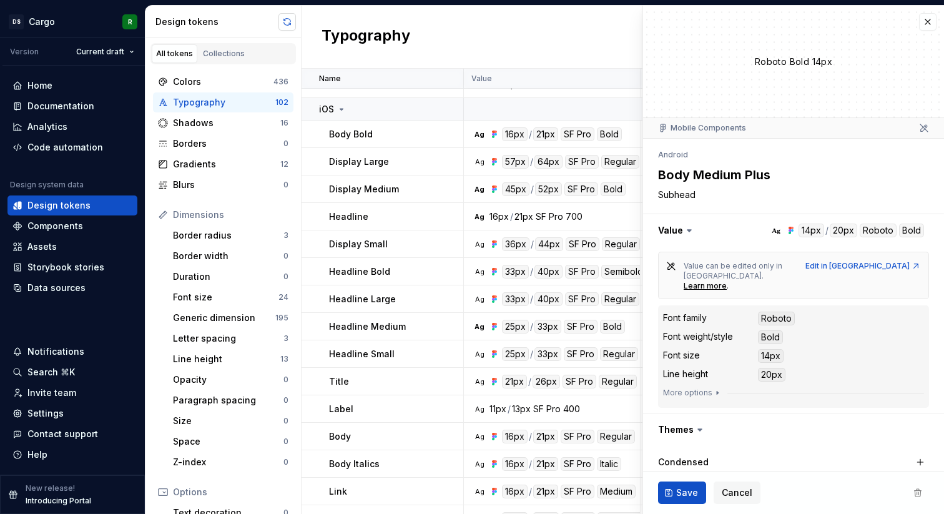
click at [285, 27] on button "button" at bounding box center [286, 21] width 17 height 17
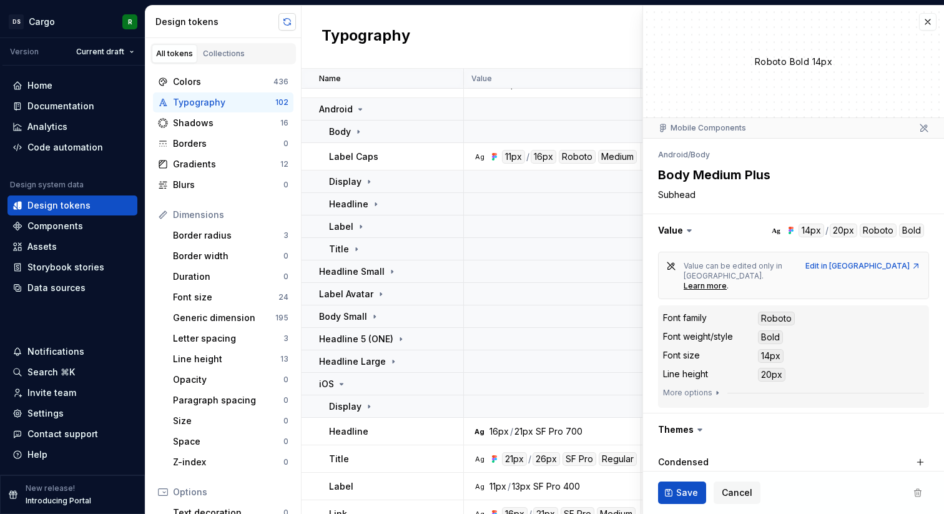
type textarea "*"
type textarea "Medium Bold"
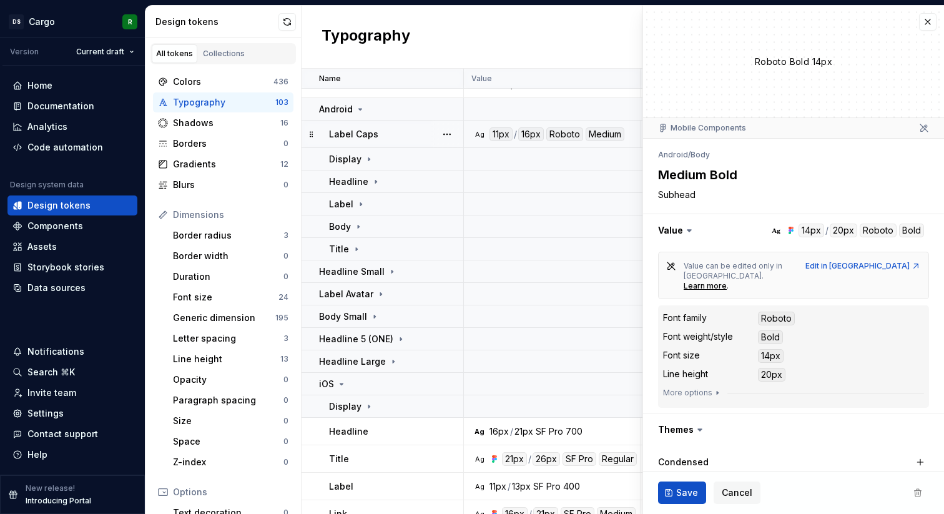
click at [417, 140] on td "Label Caps" at bounding box center [382, 133] width 162 height 27
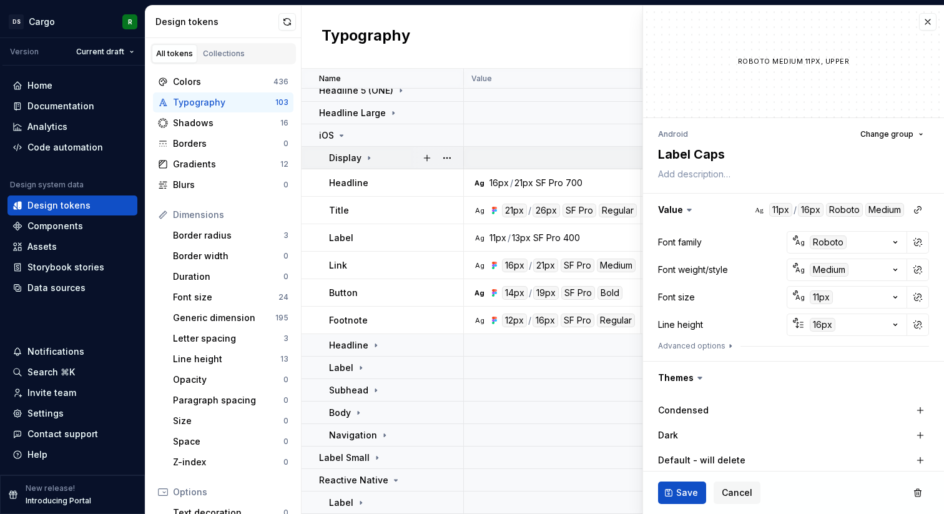
scroll to position [327, 0]
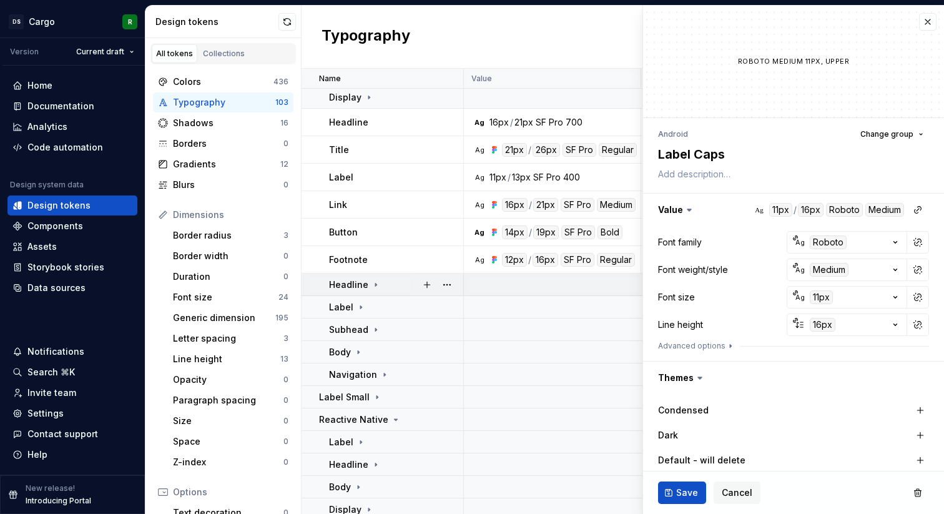
click at [375, 284] on icon at bounding box center [375, 284] width 1 height 3
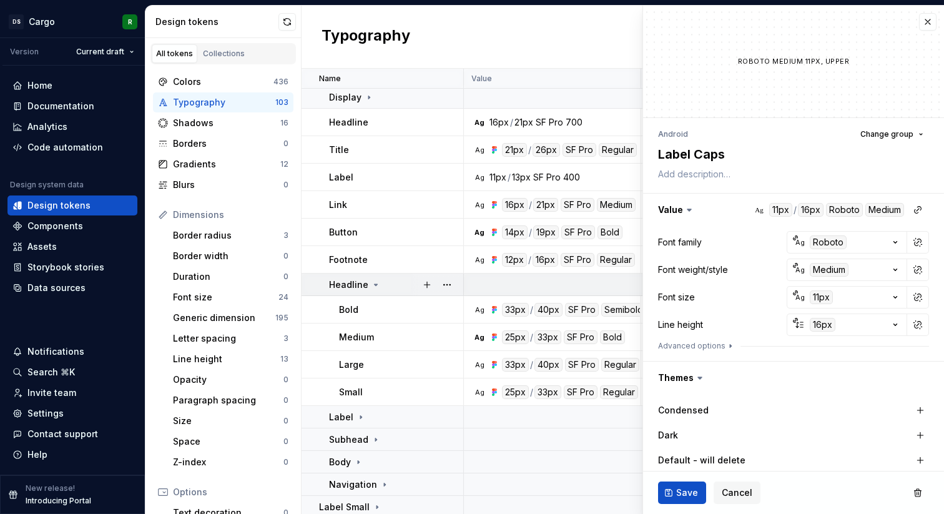
click at [379, 283] on div "Headline" at bounding box center [396, 284] width 134 height 12
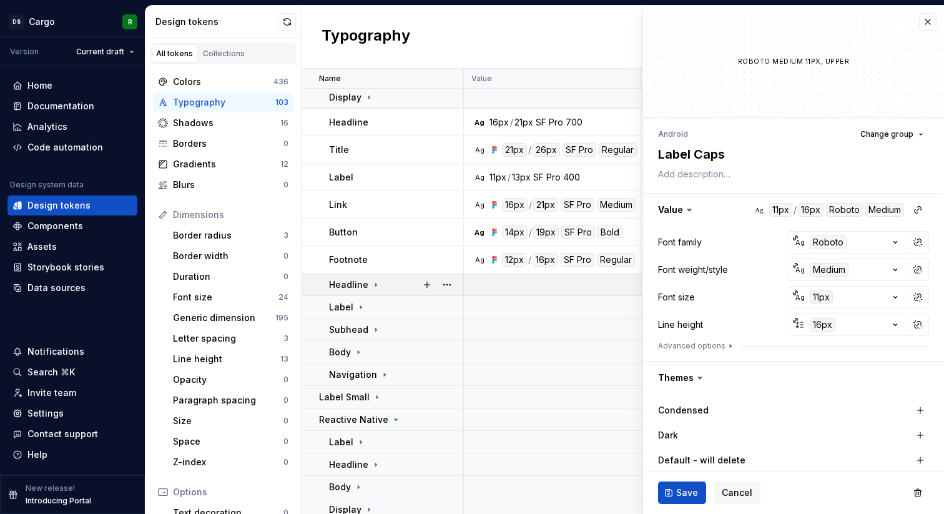
click at [413, 279] on div at bounding box center [437, 284] width 52 height 22
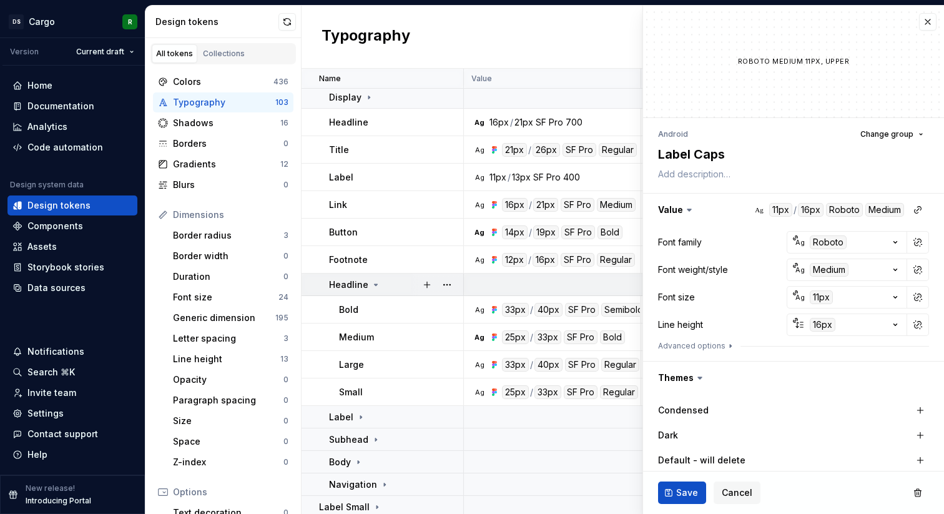
click at [413, 279] on div at bounding box center [437, 284] width 52 height 22
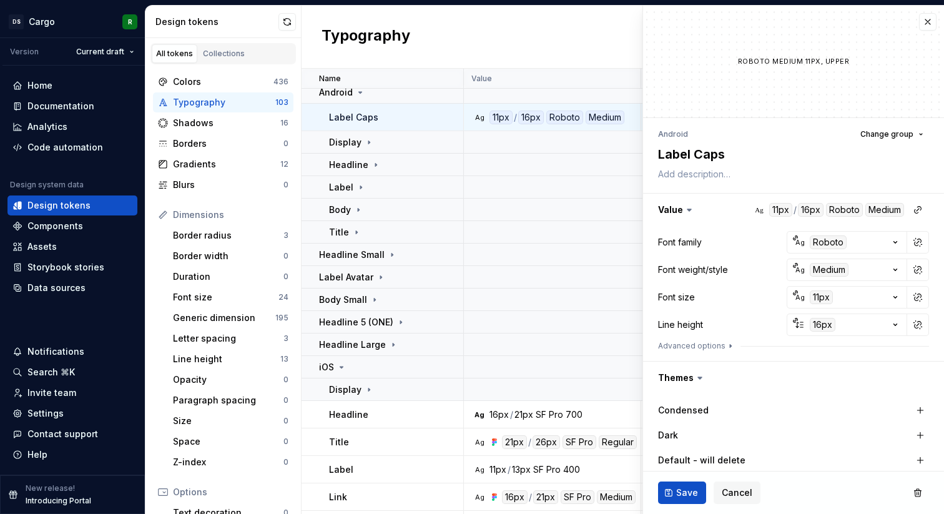
scroll to position [0, 0]
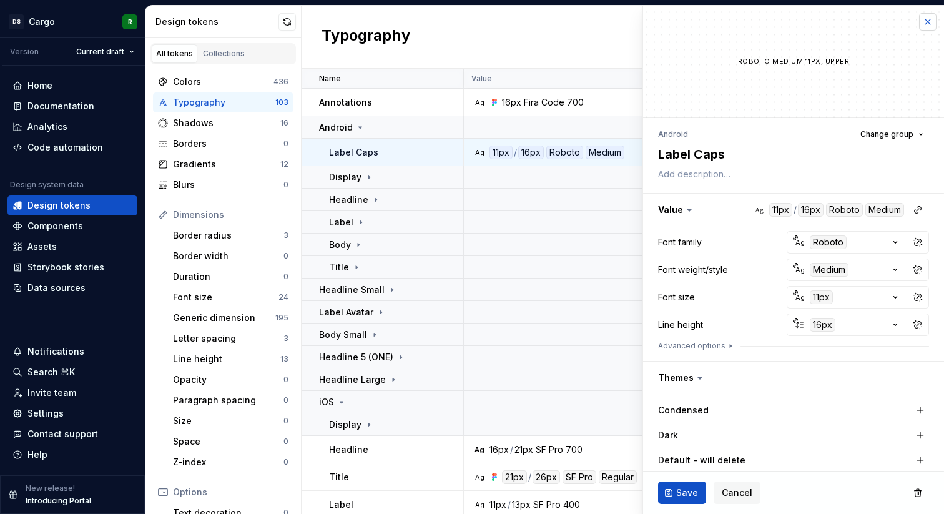
click at [927, 25] on button "button" at bounding box center [927, 21] width 17 height 17
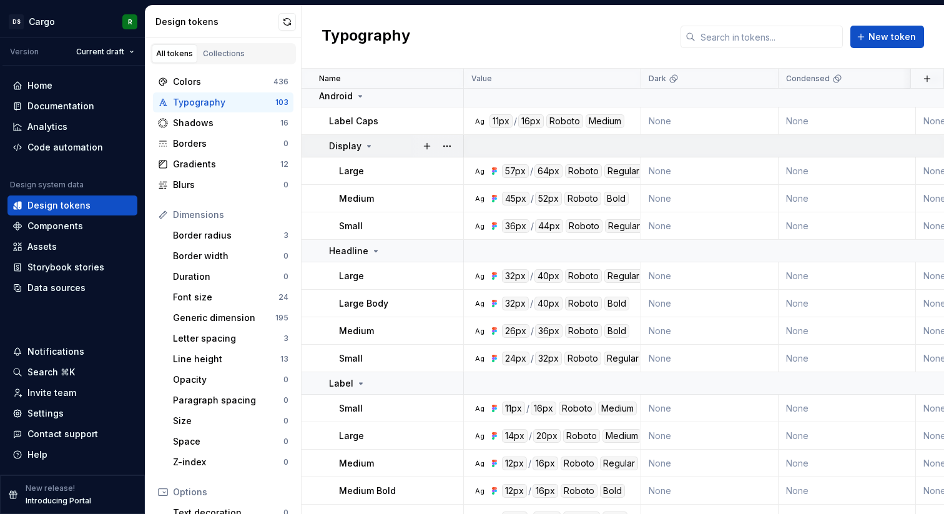
scroll to position [34, 0]
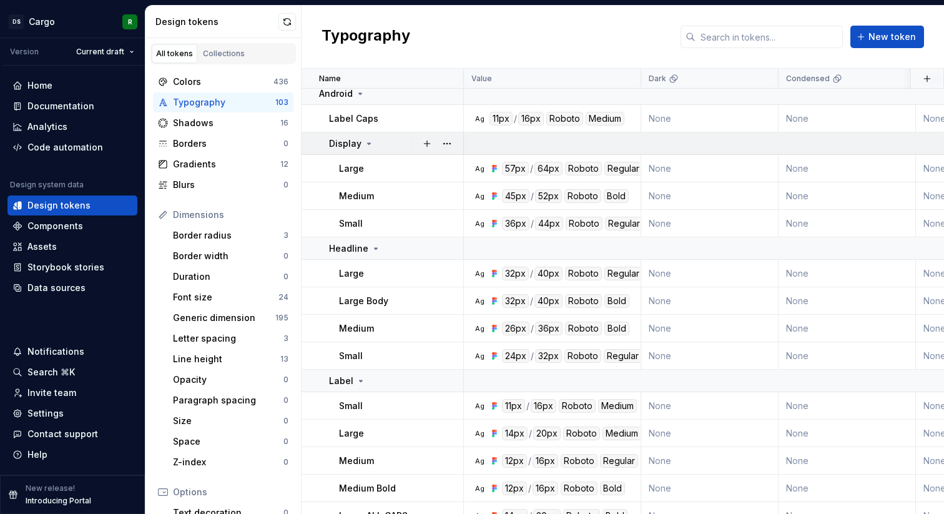
click at [370, 144] on icon at bounding box center [369, 144] width 10 height 10
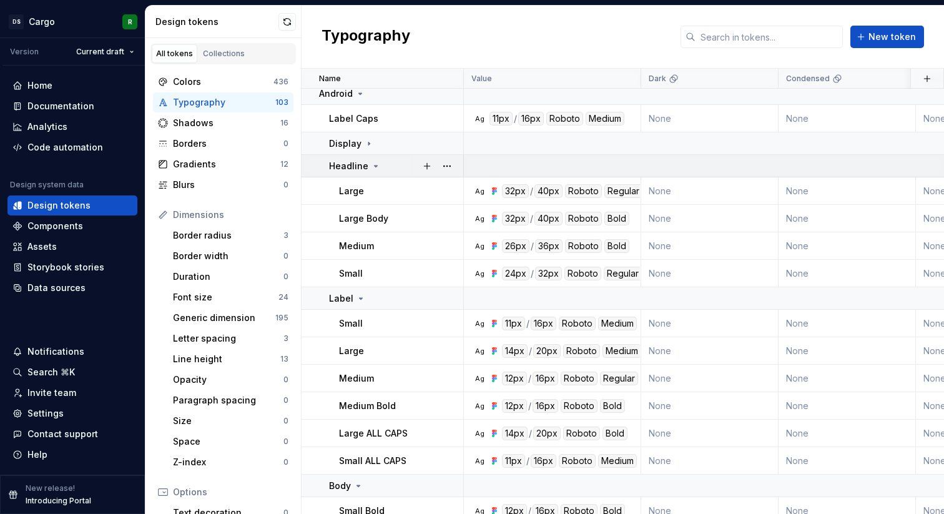
click at [371, 171] on div "Headline" at bounding box center [355, 166] width 52 height 12
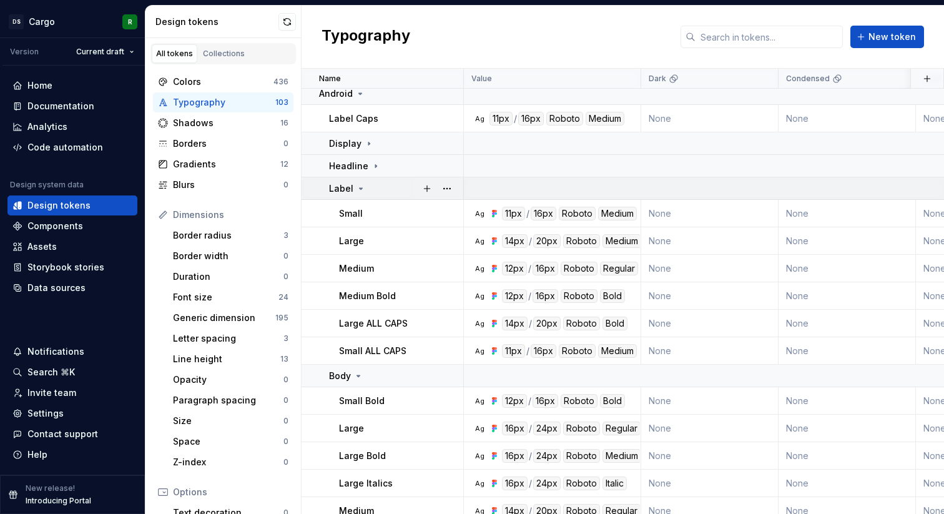
click at [371, 193] on div "Label" at bounding box center [396, 188] width 134 height 12
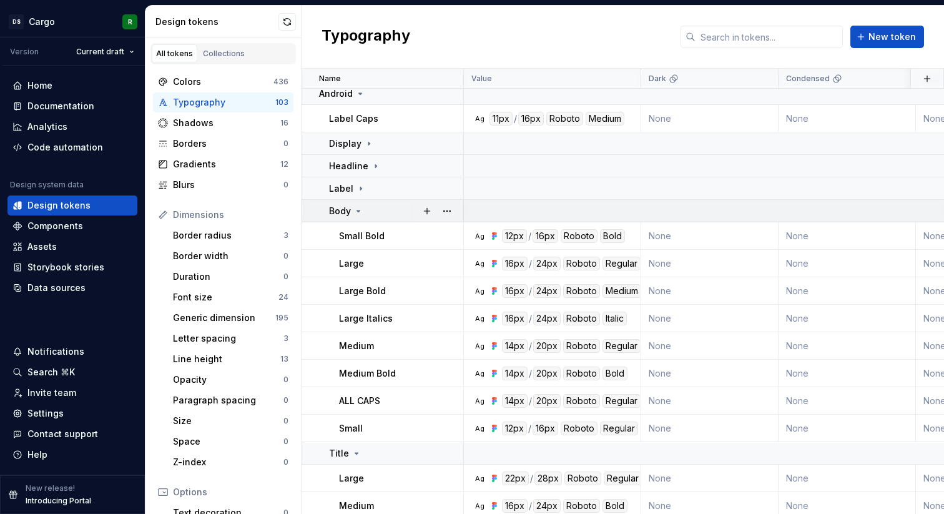
click at [371, 212] on div "Body" at bounding box center [396, 211] width 134 height 12
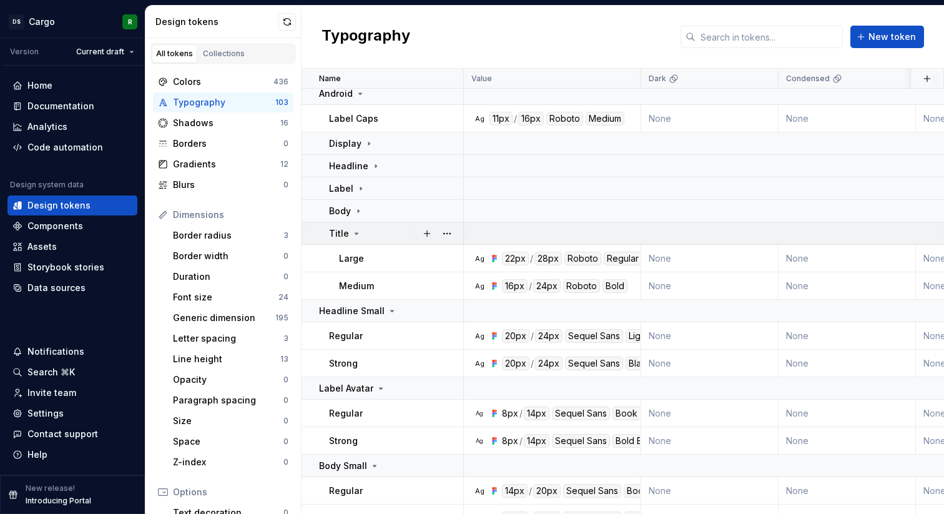
click at [374, 236] on div "Title" at bounding box center [396, 233] width 134 height 12
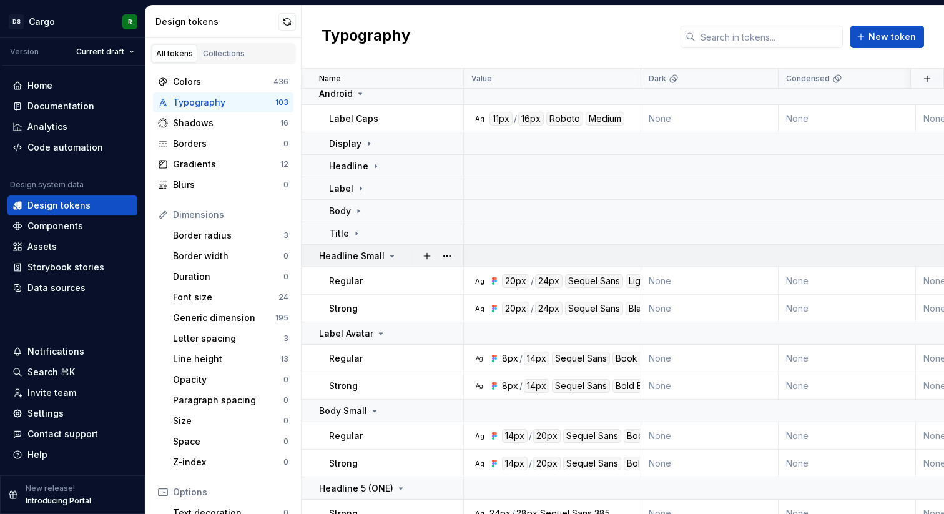
click at [387, 252] on icon at bounding box center [392, 256] width 10 height 10
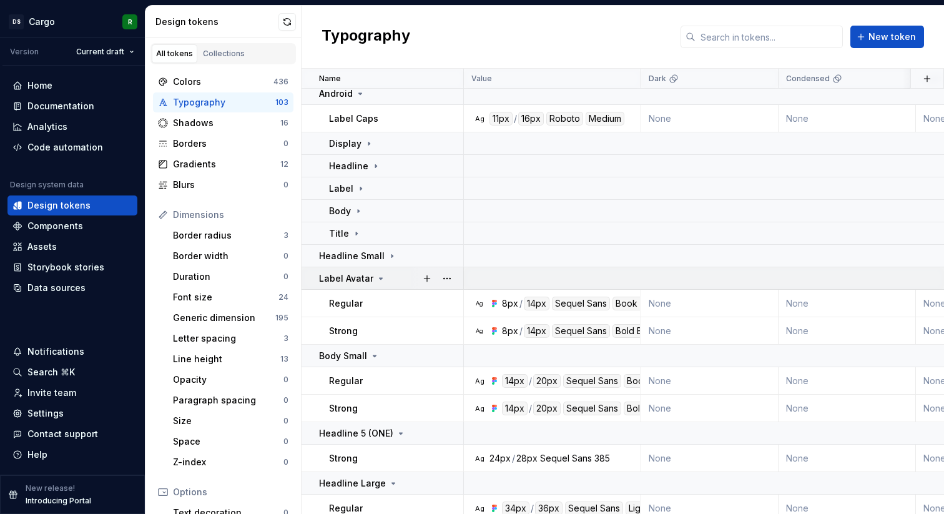
click at [393, 279] on div "Label Avatar" at bounding box center [391, 278] width 144 height 12
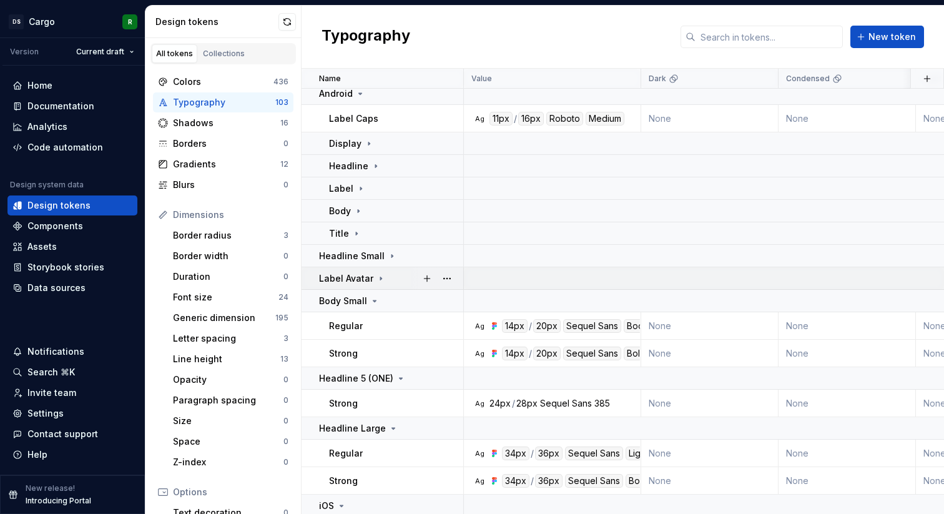
click at [393, 279] on div "Label Avatar" at bounding box center [391, 278] width 144 height 12
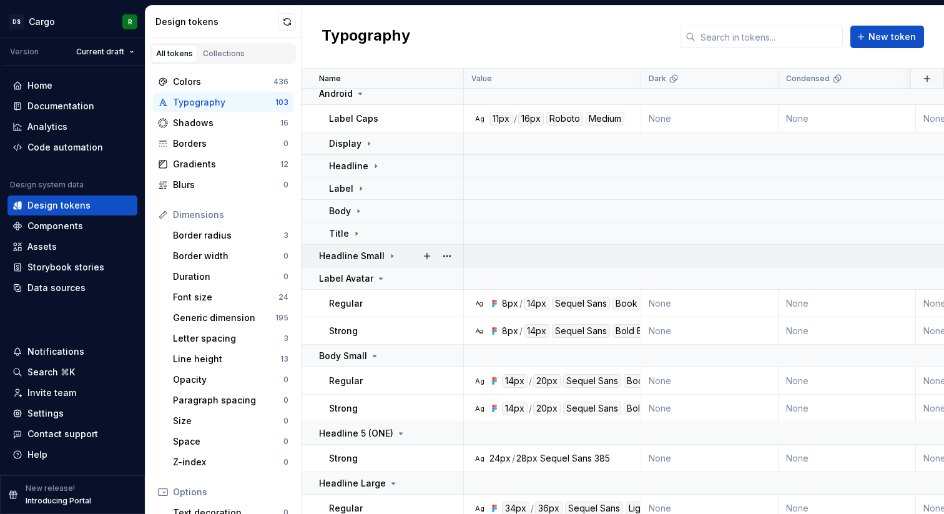
click at [400, 252] on div "Headline Small" at bounding box center [391, 256] width 144 height 12
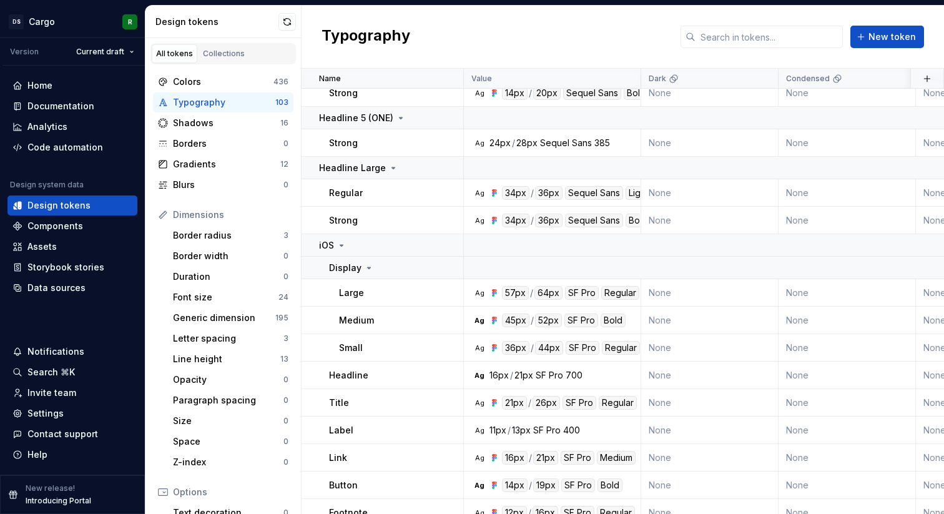
scroll to position [411, 0]
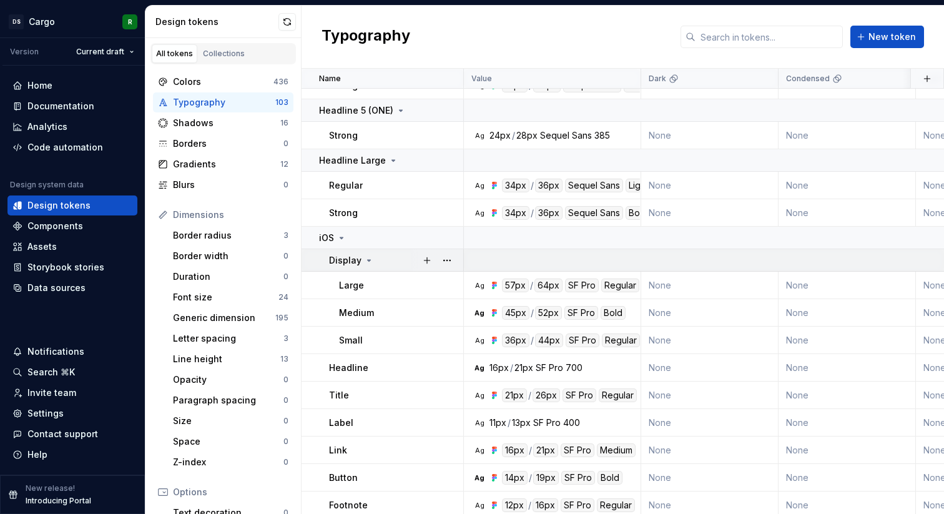
click at [393, 263] on div "Display" at bounding box center [396, 260] width 134 height 12
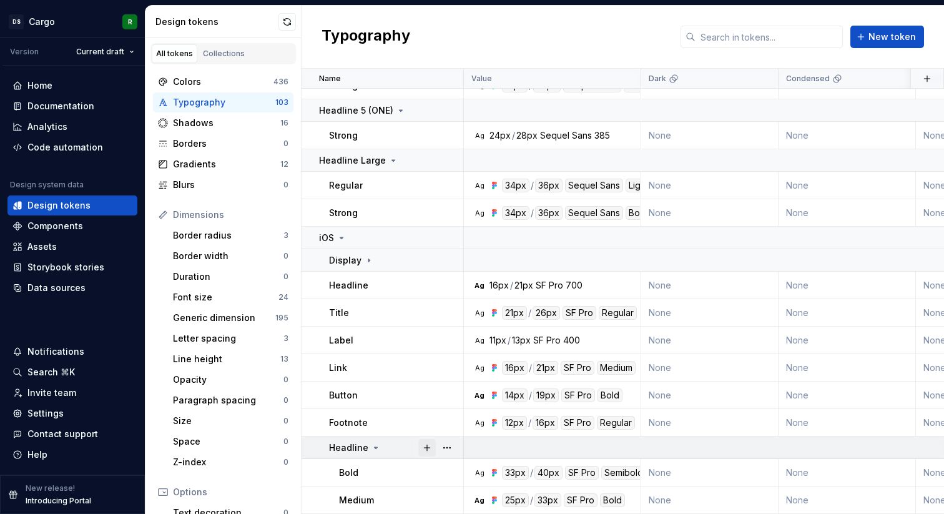
click at [435, 444] on button "button" at bounding box center [426, 447] width 17 height 17
click at [397, 447] on div "Headline" at bounding box center [396, 447] width 134 height 12
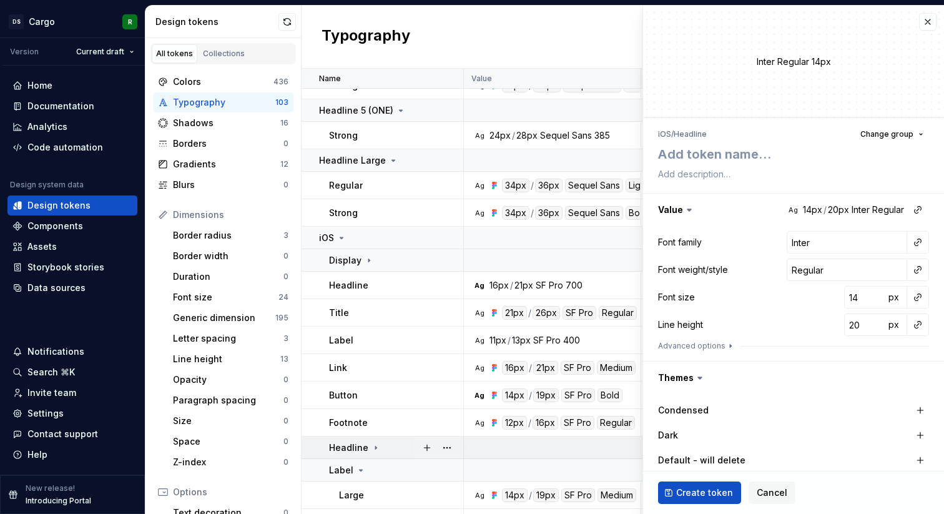
scroll to position [493, 0]
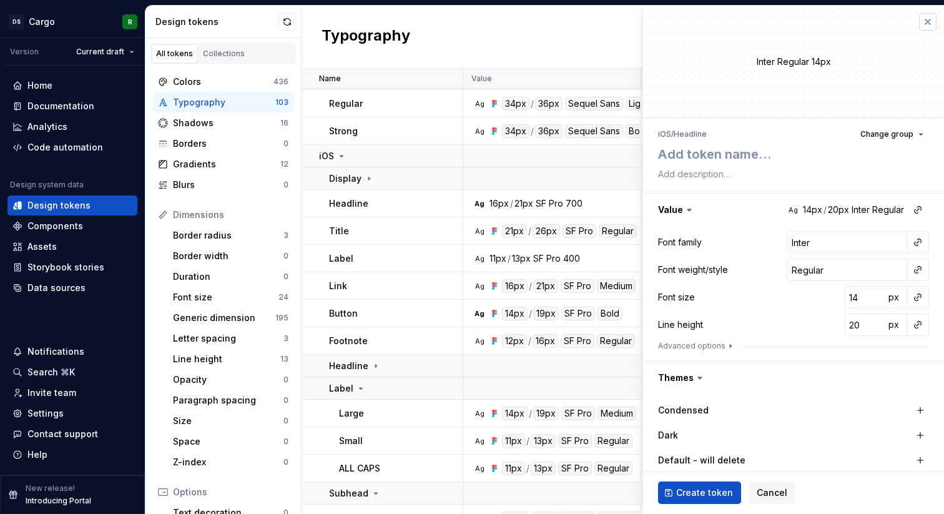
click at [924, 27] on button "button" at bounding box center [927, 21] width 17 height 17
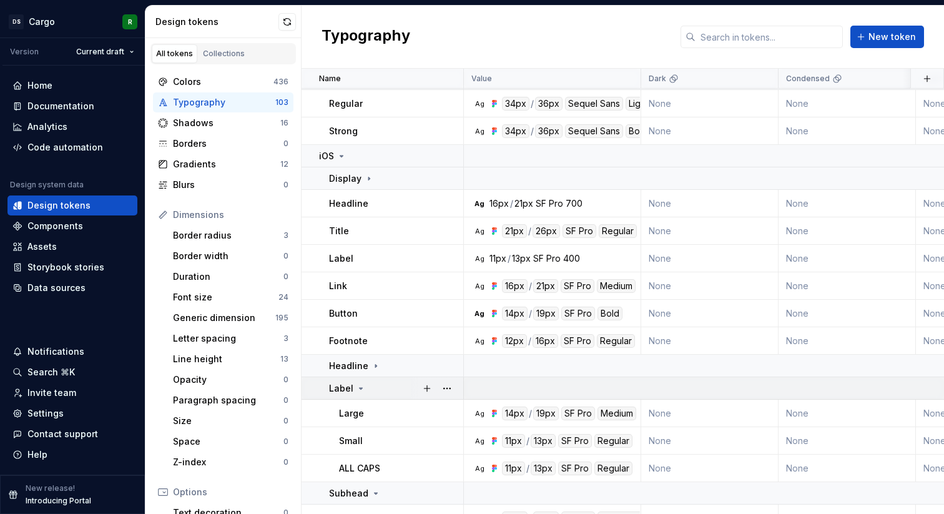
click at [376, 393] on div "Label" at bounding box center [396, 388] width 134 height 12
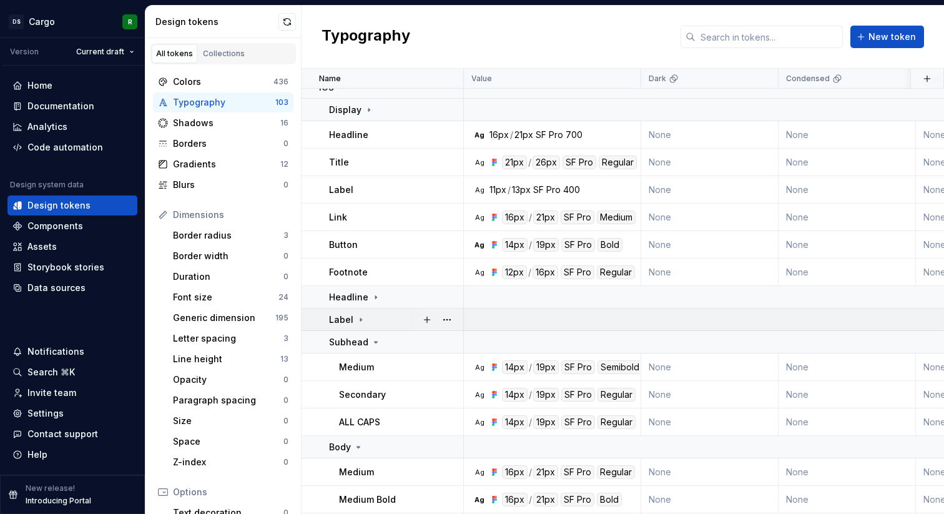
scroll to position [597, 0]
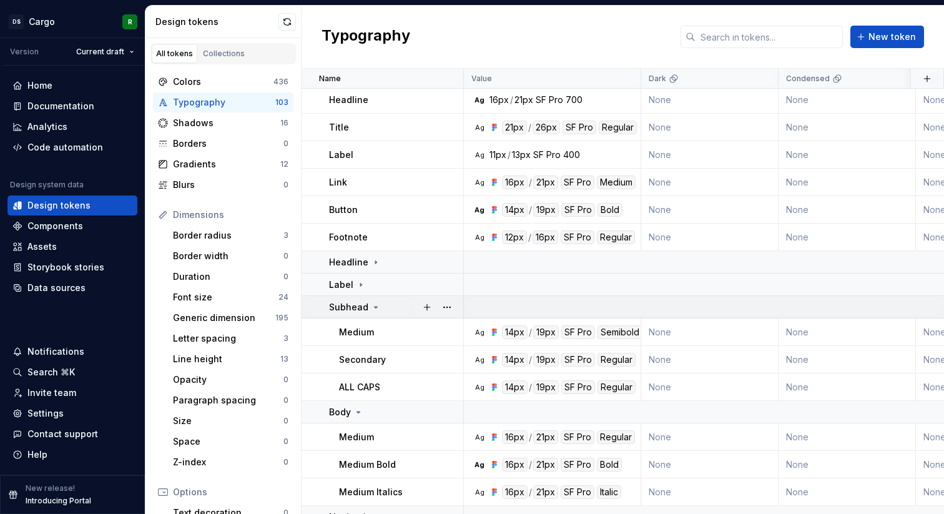
click at [381, 308] on div "Subhead" at bounding box center [396, 307] width 134 height 12
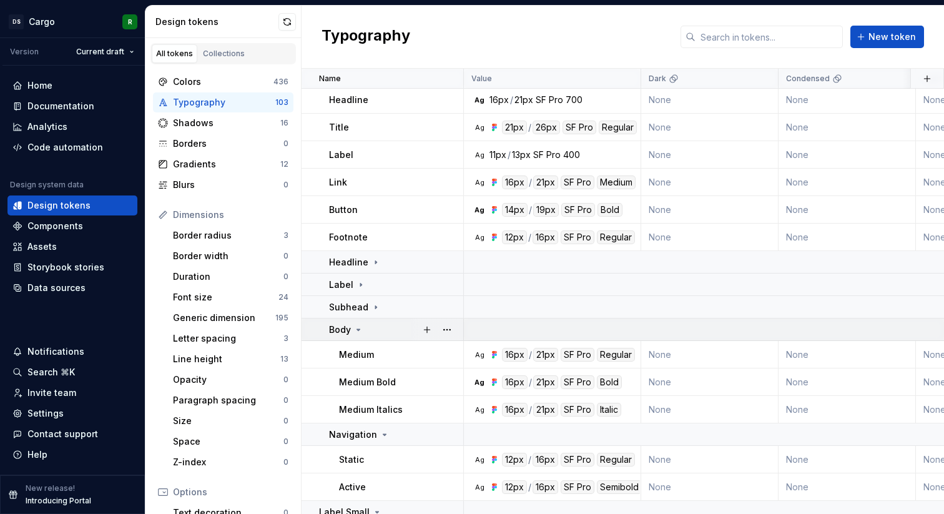
click at [378, 333] on div "Body" at bounding box center [396, 329] width 134 height 12
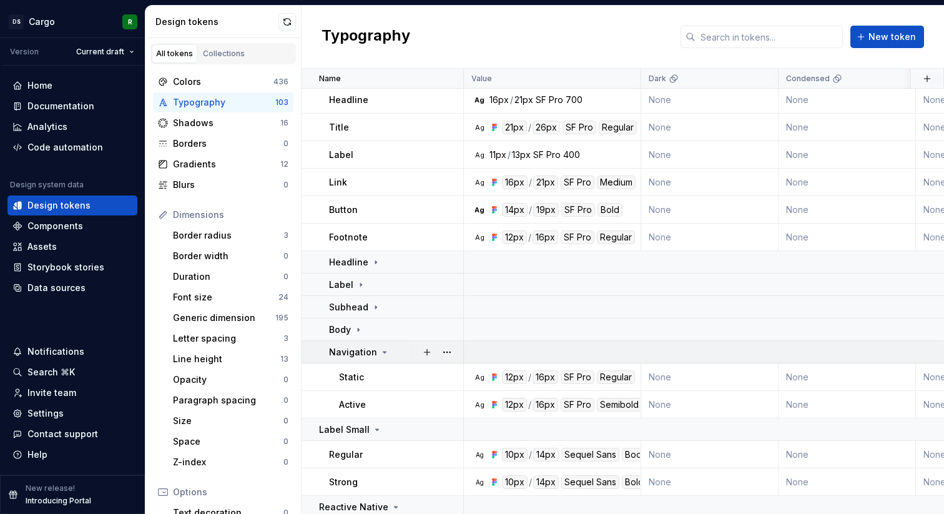
click at [373, 347] on p "Navigation" at bounding box center [353, 352] width 48 height 12
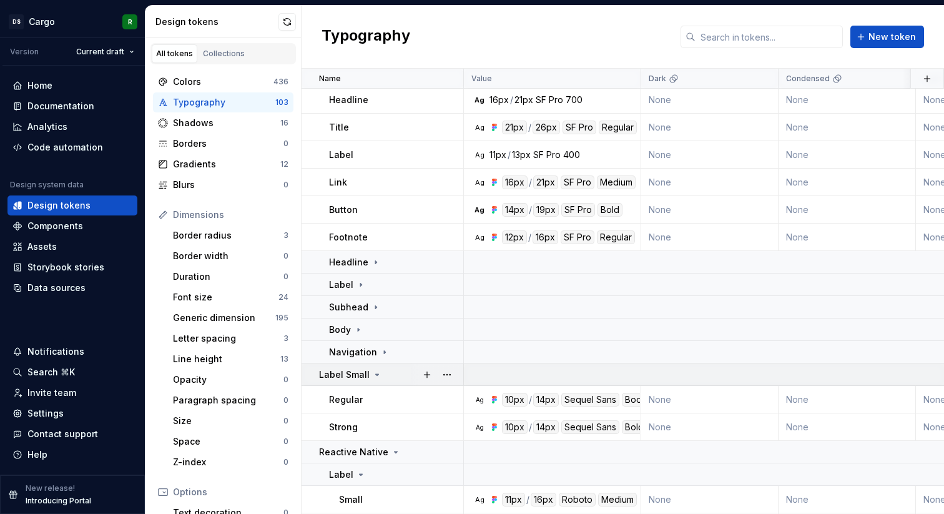
click at [374, 370] on icon at bounding box center [377, 374] width 10 height 10
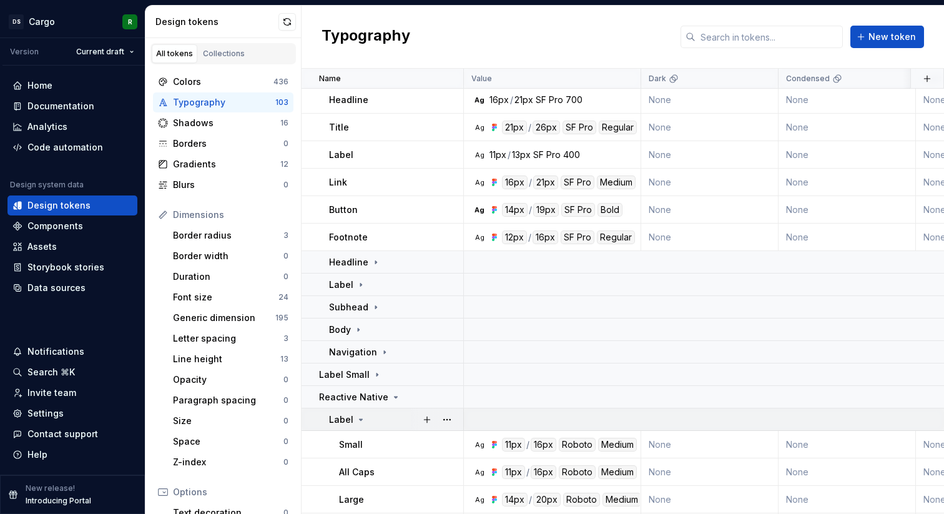
click at [386, 417] on div "Label" at bounding box center [396, 419] width 134 height 12
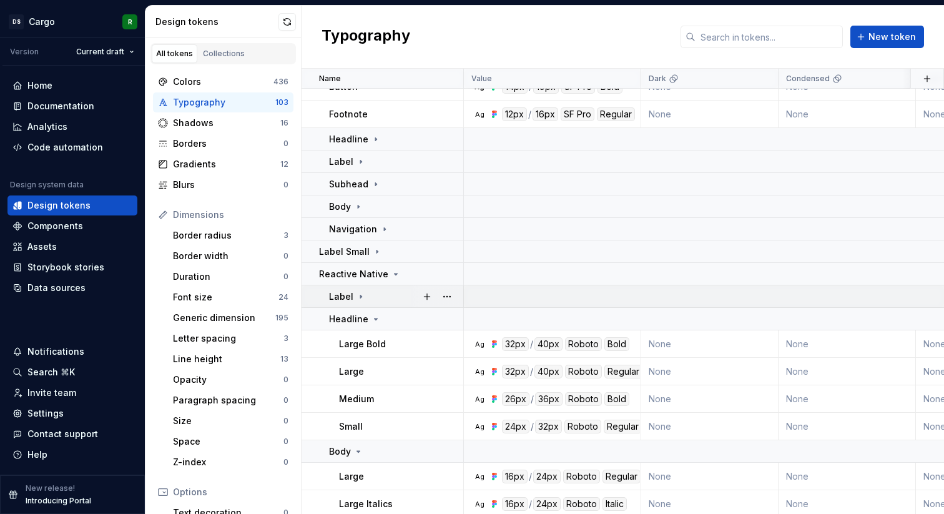
scroll to position [736, 0]
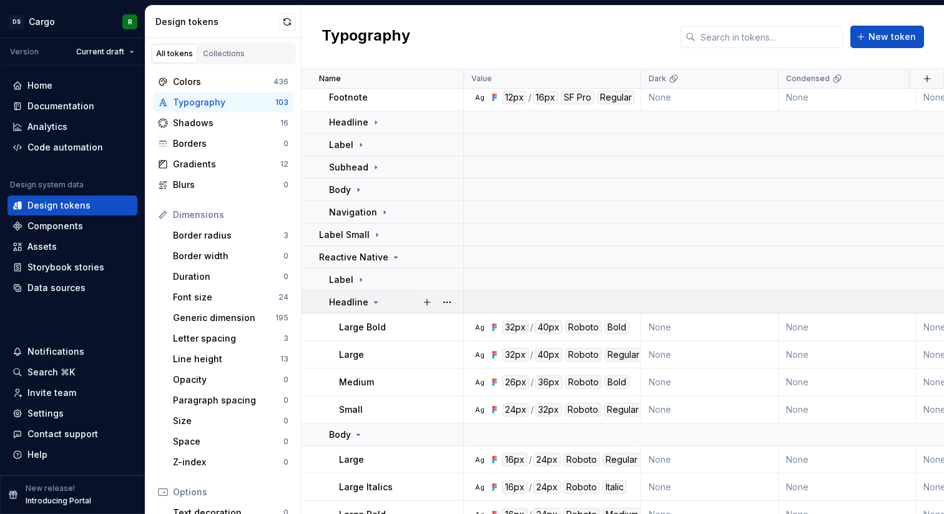
click at [380, 304] on div "Headline" at bounding box center [396, 302] width 134 height 12
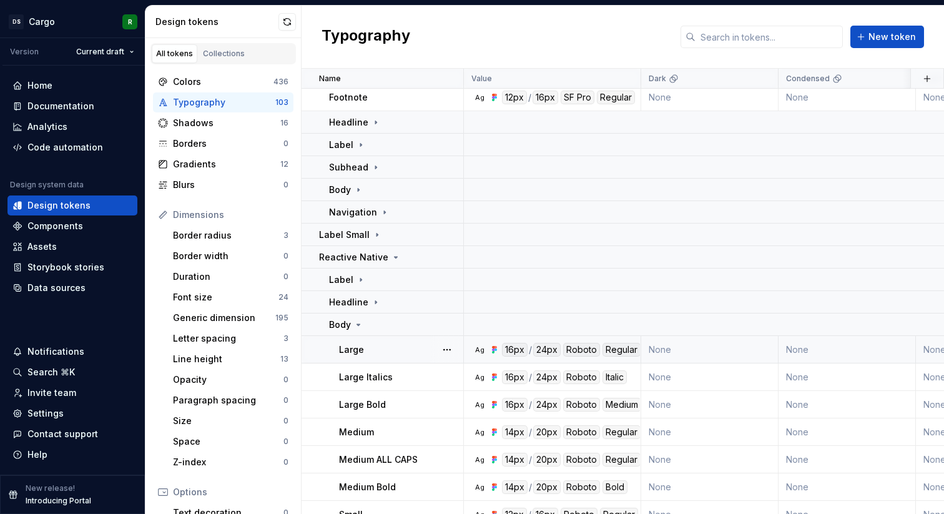
click at [401, 338] on td "Large" at bounding box center [382, 349] width 162 height 27
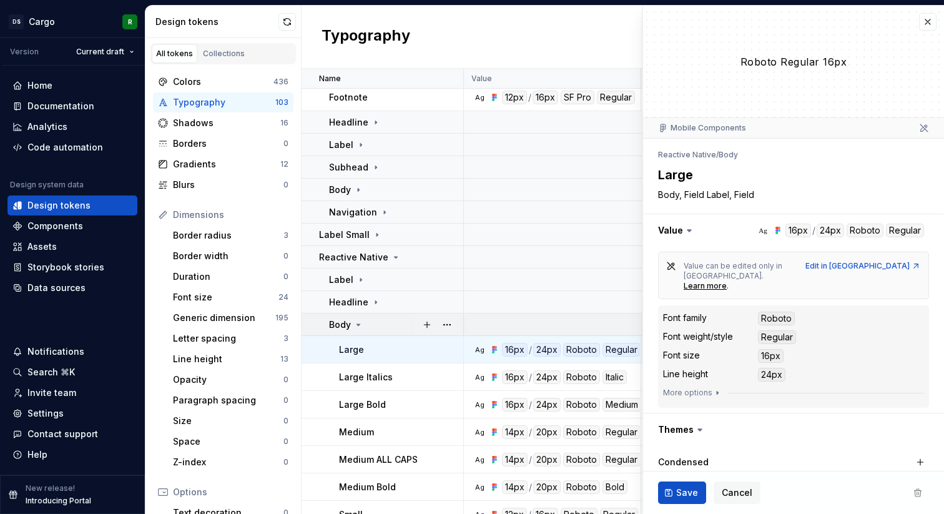
click at [401, 321] on div "Body" at bounding box center [396, 324] width 134 height 12
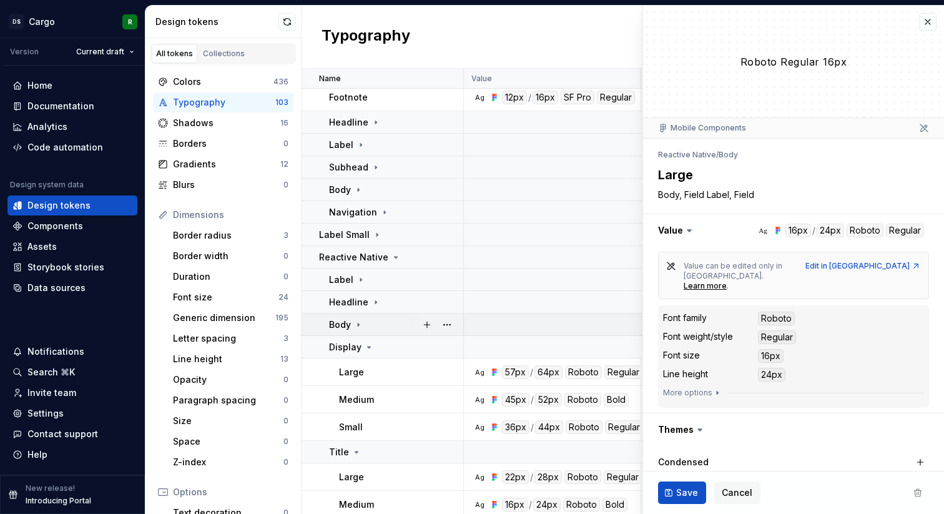
click at [401, 321] on div "Body" at bounding box center [396, 324] width 134 height 12
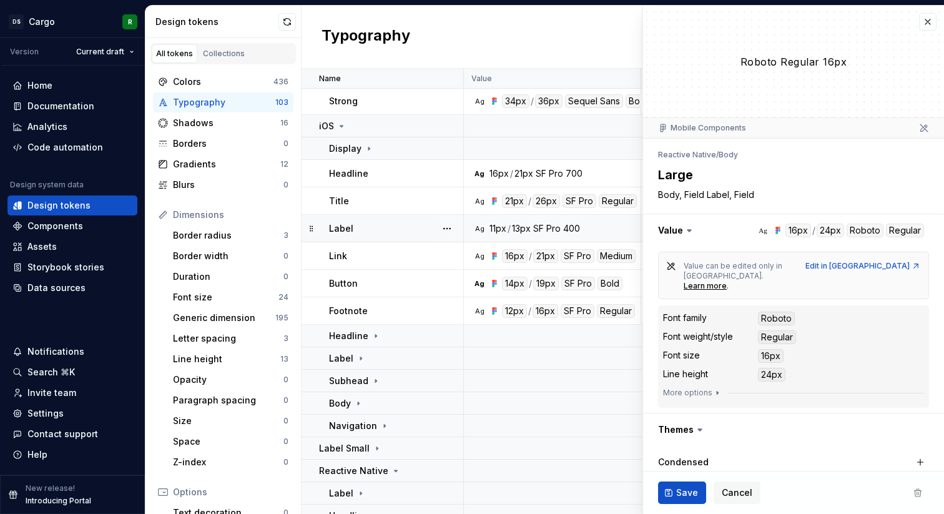
scroll to position [522, 0]
click at [393, 315] on div "Footnote" at bounding box center [396, 311] width 134 height 12
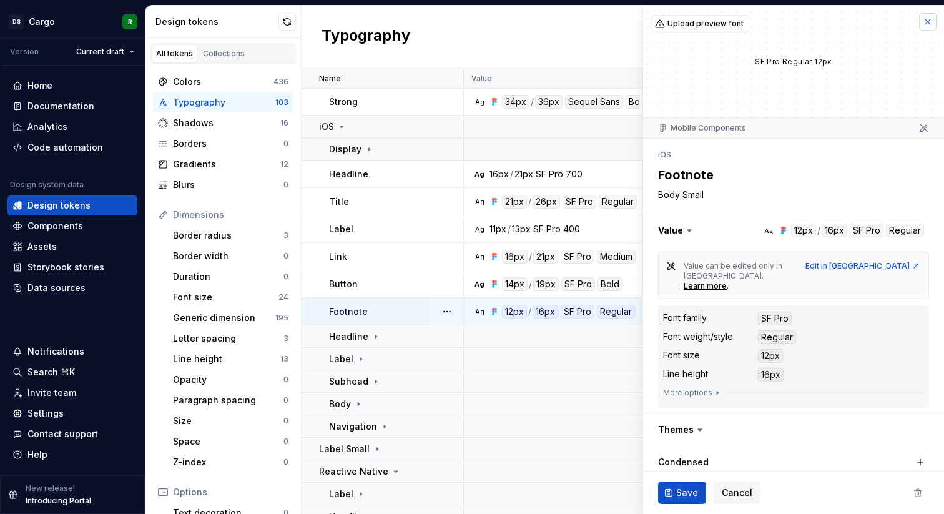
type textarea "*"
click at [925, 27] on button "button" at bounding box center [927, 21] width 17 height 17
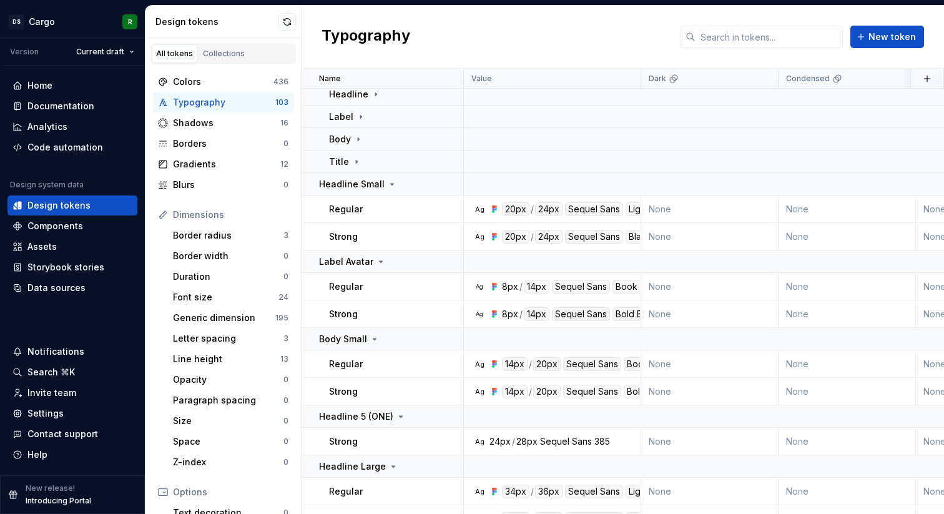
scroll to position [95, 0]
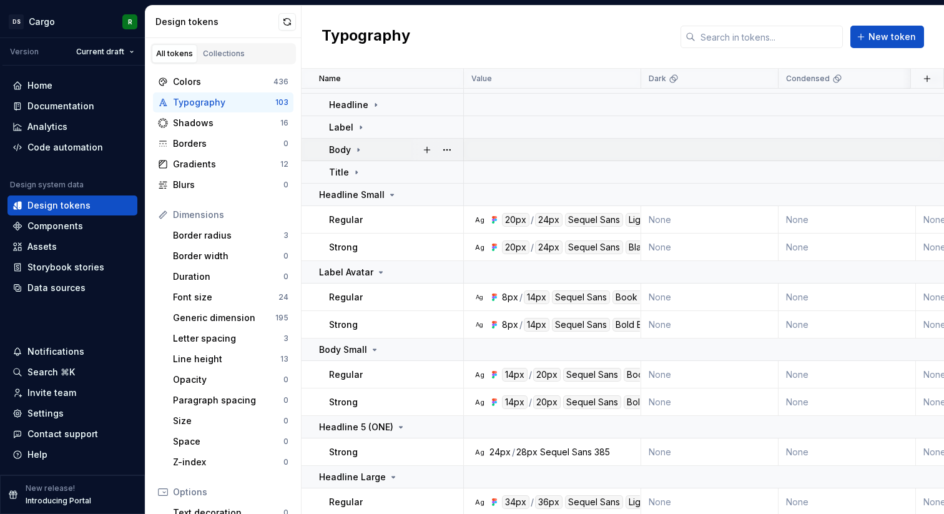
click at [403, 145] on div "Body" at bounding box center [396, 150] width 134 height 12
